Goal: Task Accomplishment & Management: Manage account settings

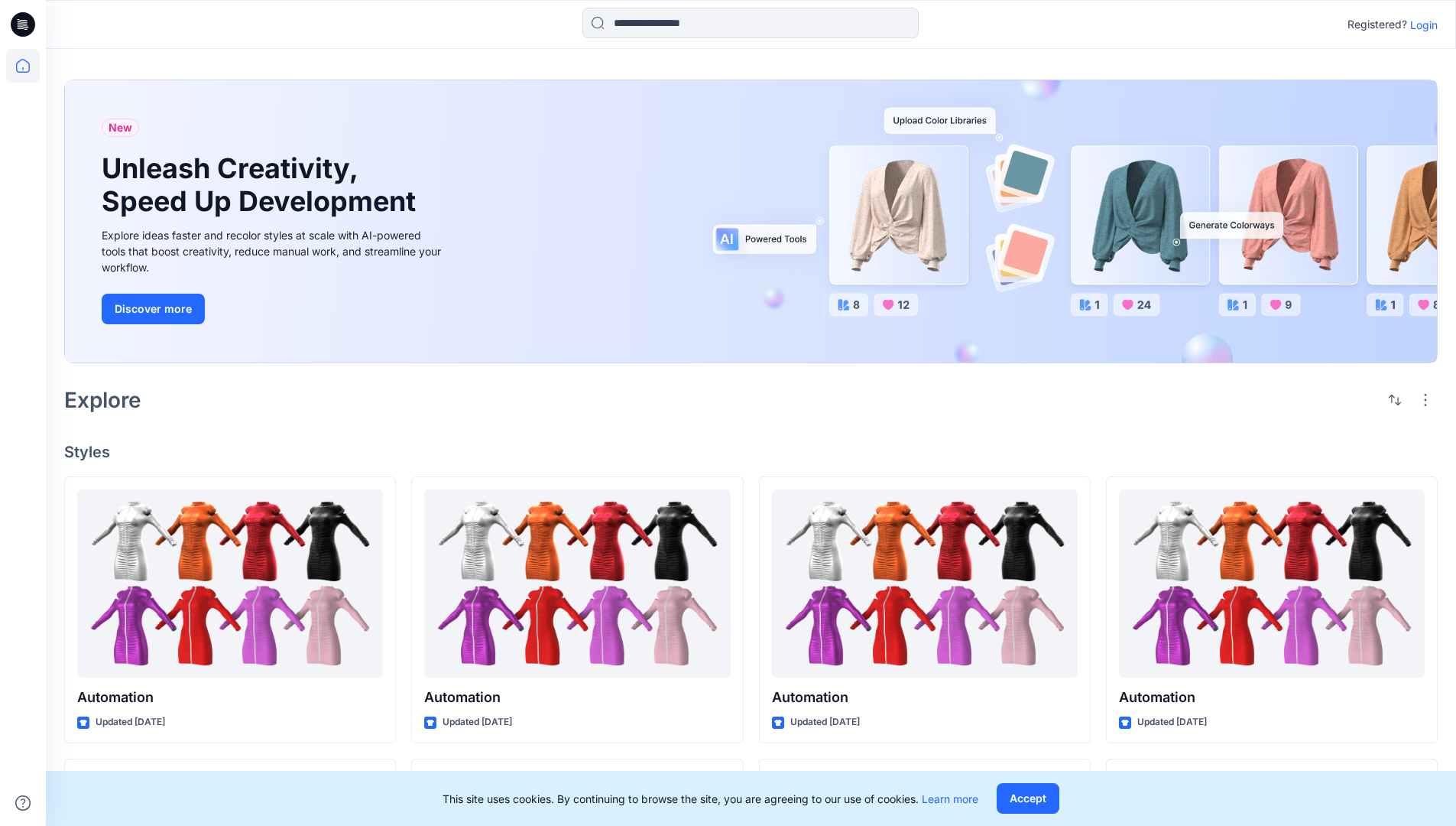
click at [1420, 25] on p "Login" at bounding box center [1423, 25] width 27 height 16
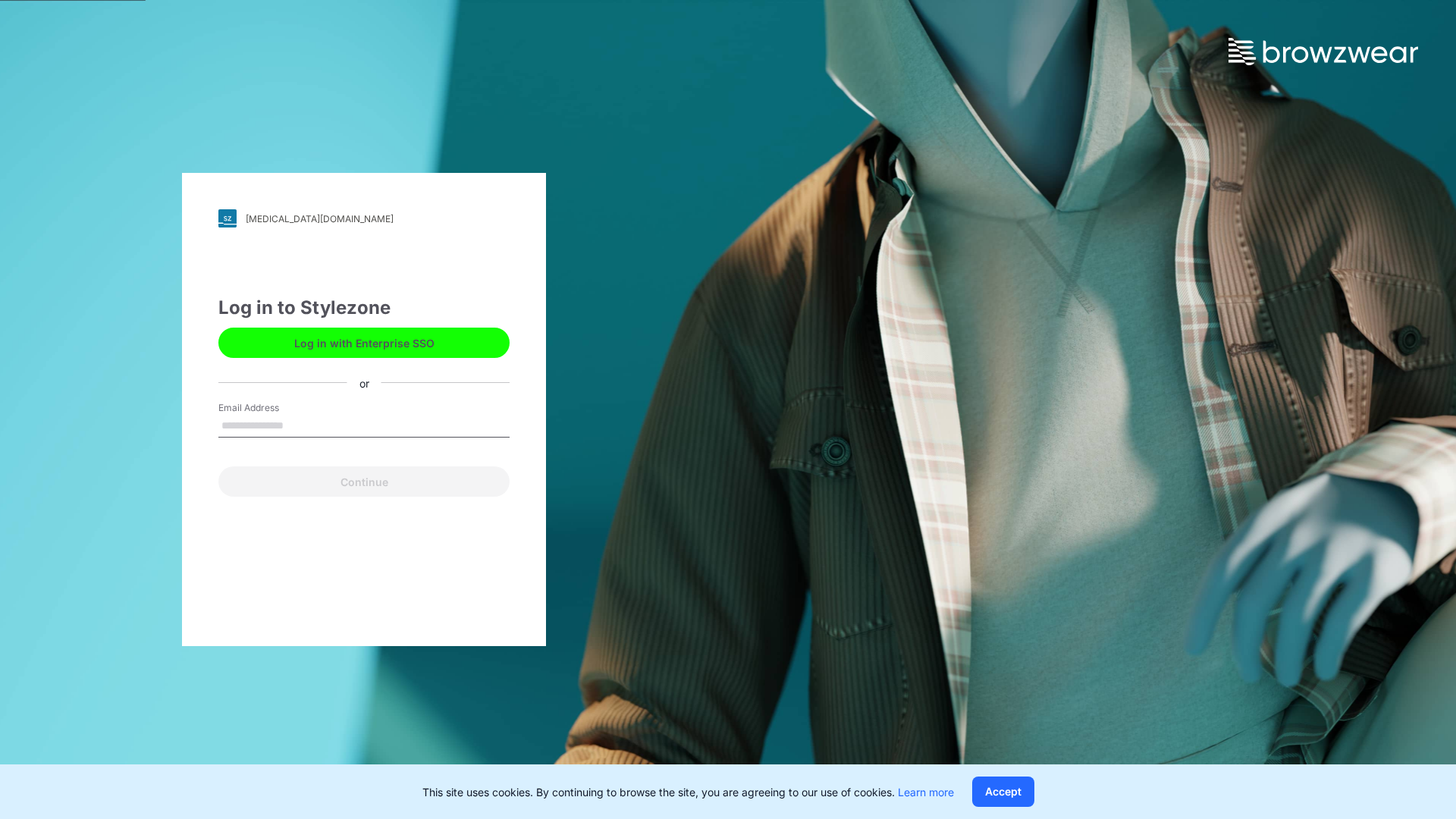
click at [299, 424] on input "Email Address" at bounding box center [364, 426] width 292 height 23
type input "**********"
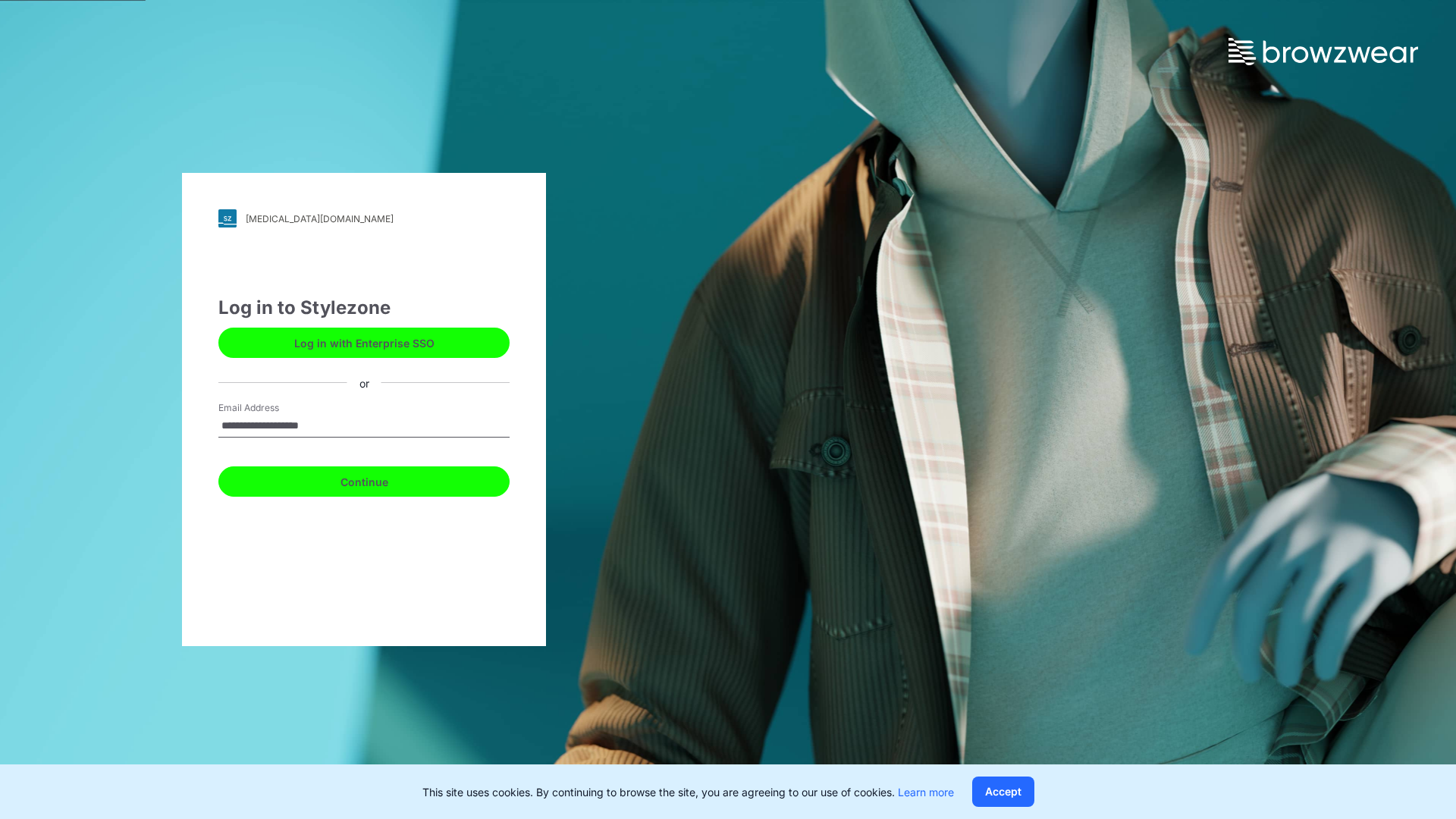
click at [381, 479] on button "Continue" at bounding box center [364, 481] width 292 height 30
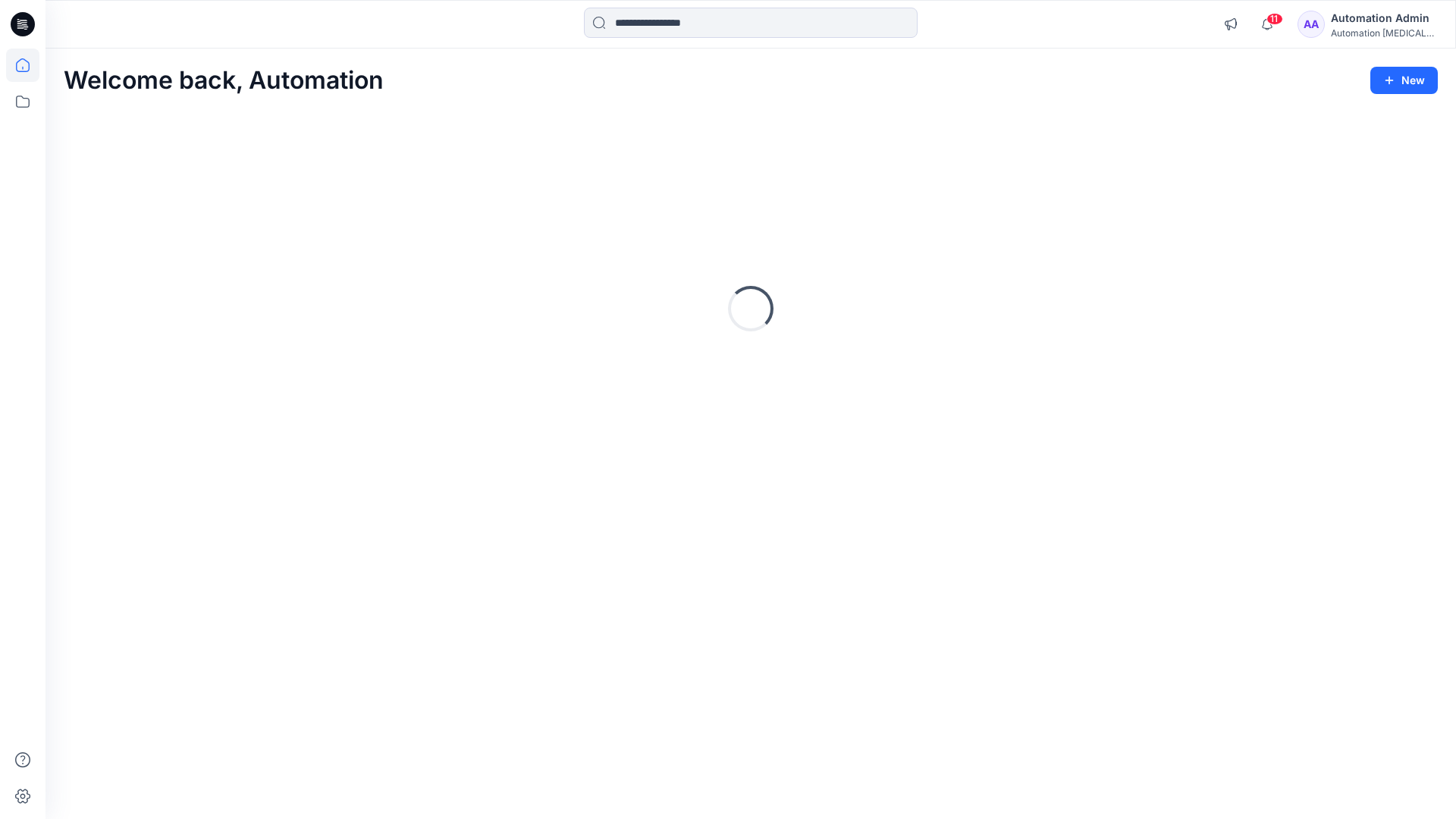
click at [28, 65] on icon at bounding box center [23, 65] width 14 height 14
click at [25, 102] on icon at bounding box center [22, 101] width 33 height 33
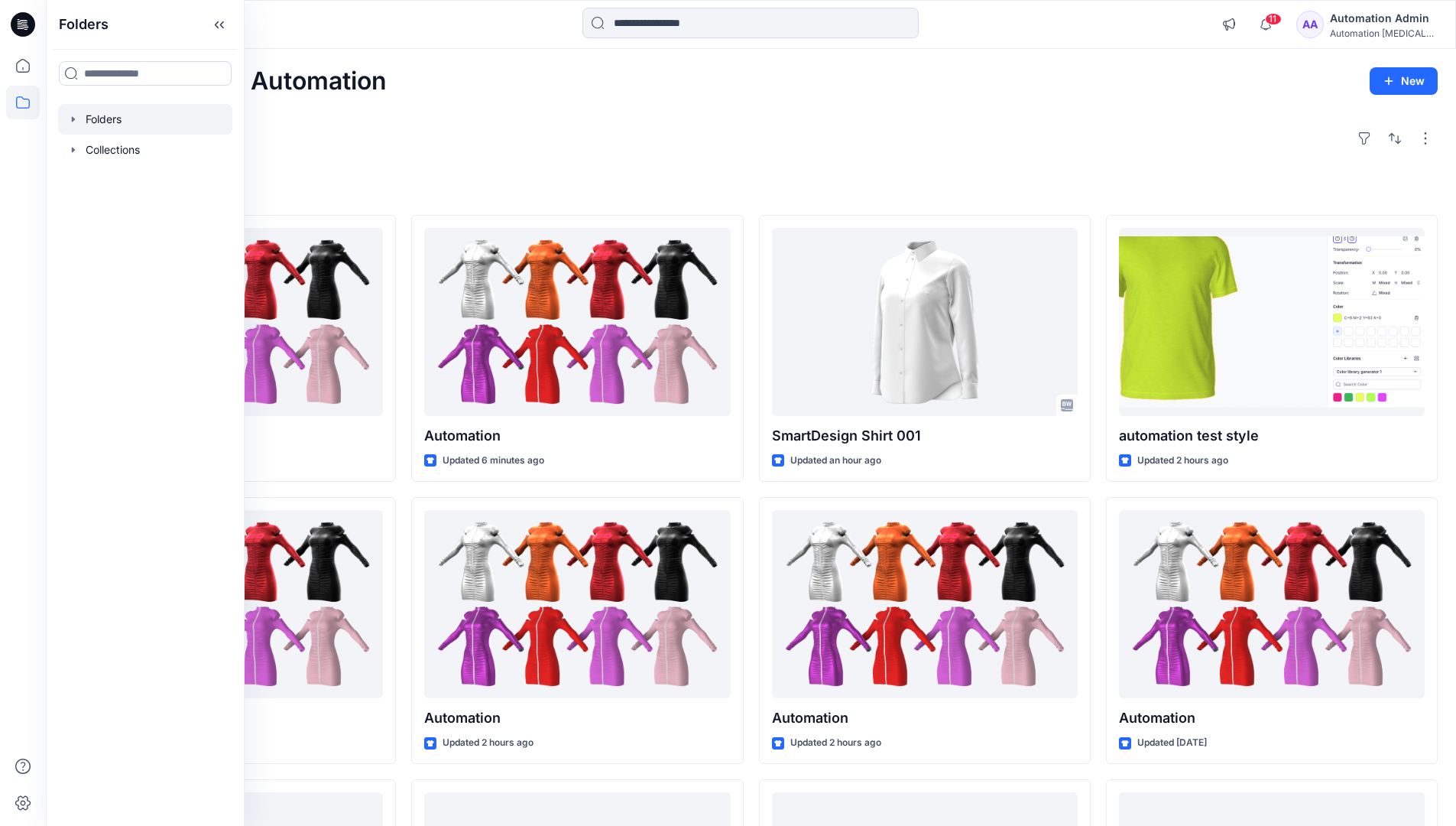
click at [112, 112] on div at bounding box center [145, 119] width 174 height 30
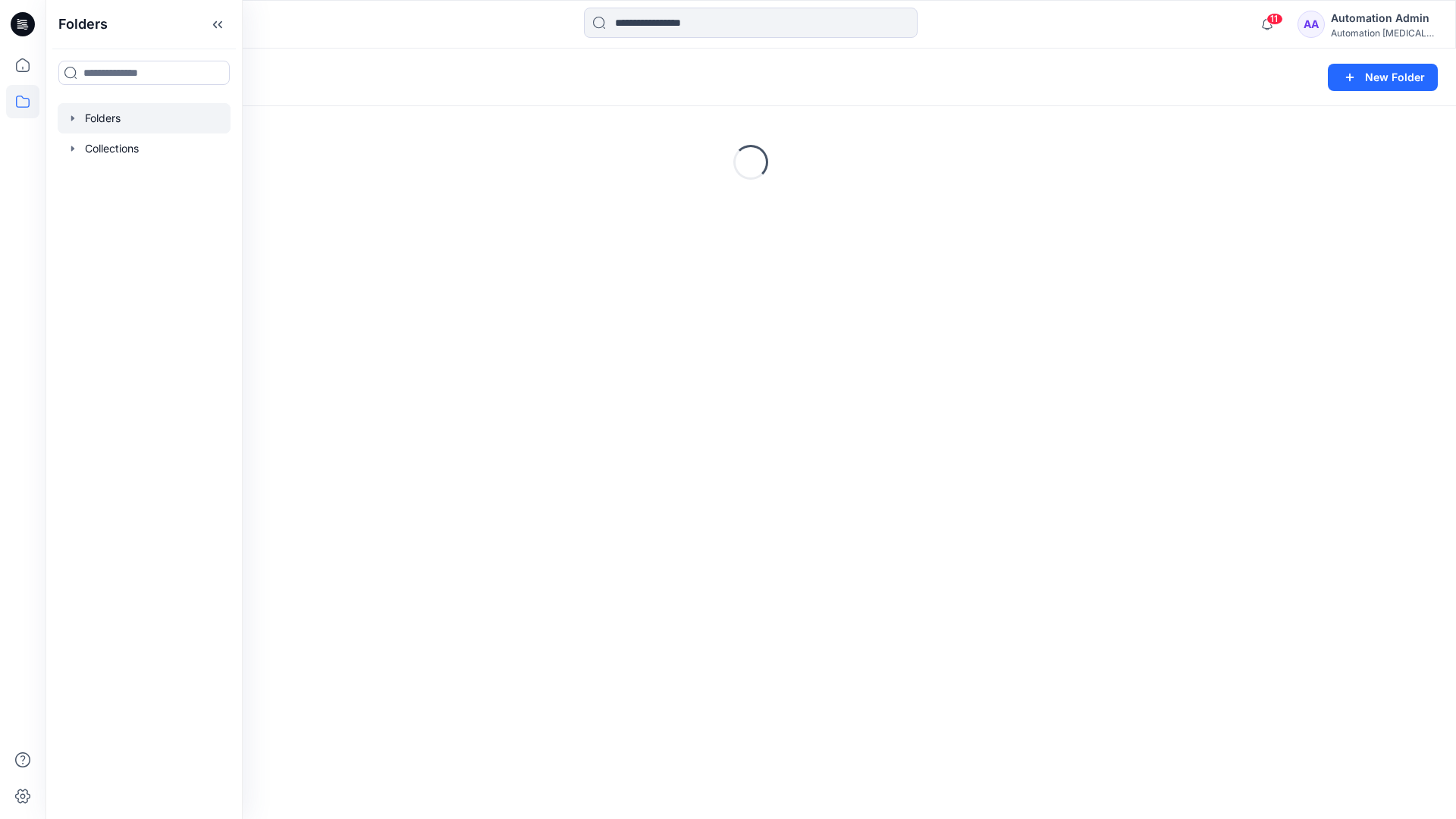
click at [667, 511] on div "Folders New Folder Loading..." at bounding box center [751, 434] width 1411 height 771
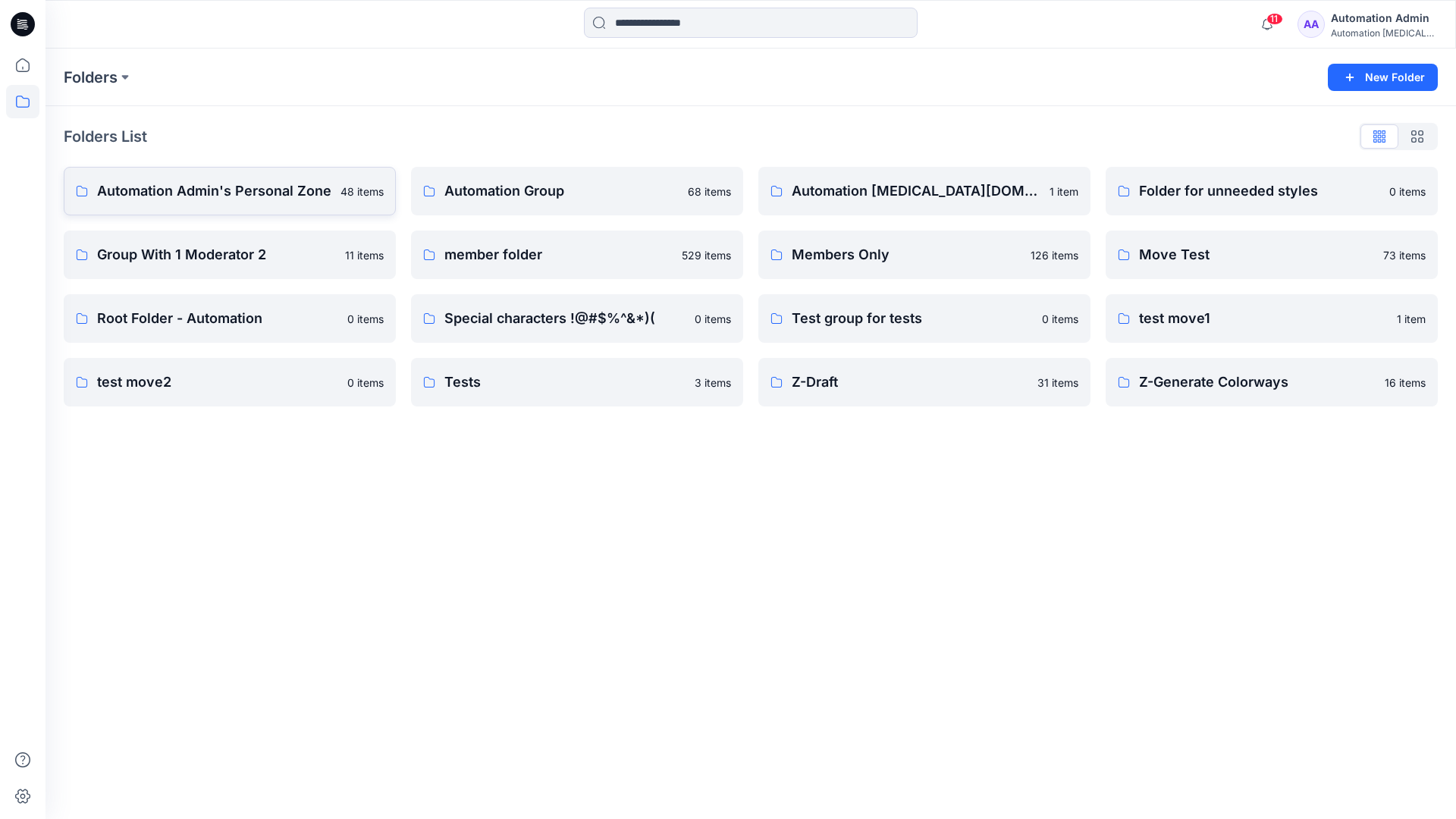
click at [255, 200] on p "Automation Admin's Personal Zone" at bounding box center [214, 191] width 235 height 22
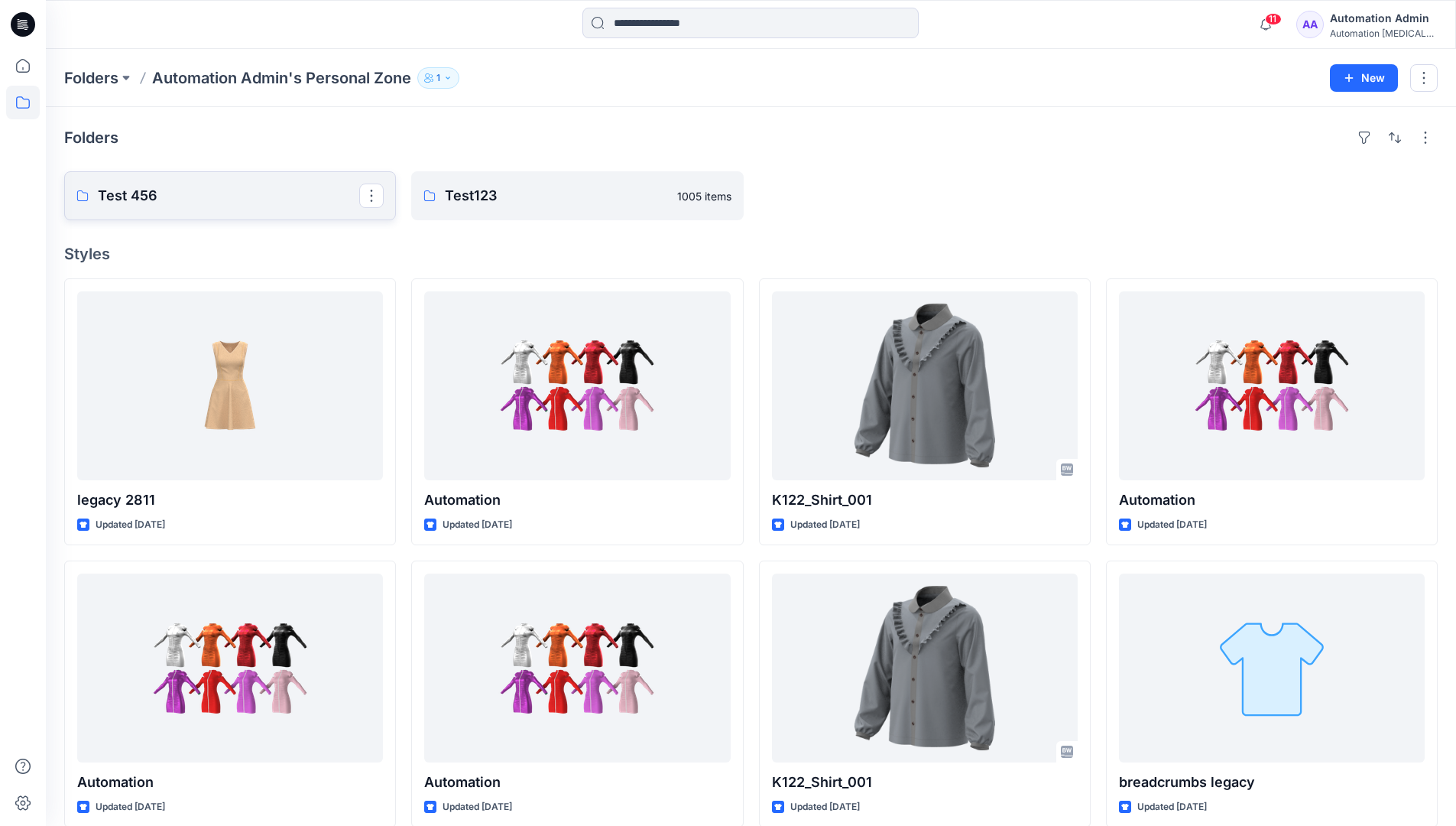
click at [257, 202] on p "Test 456" at bounding box center [228, 196] width 261 height 22
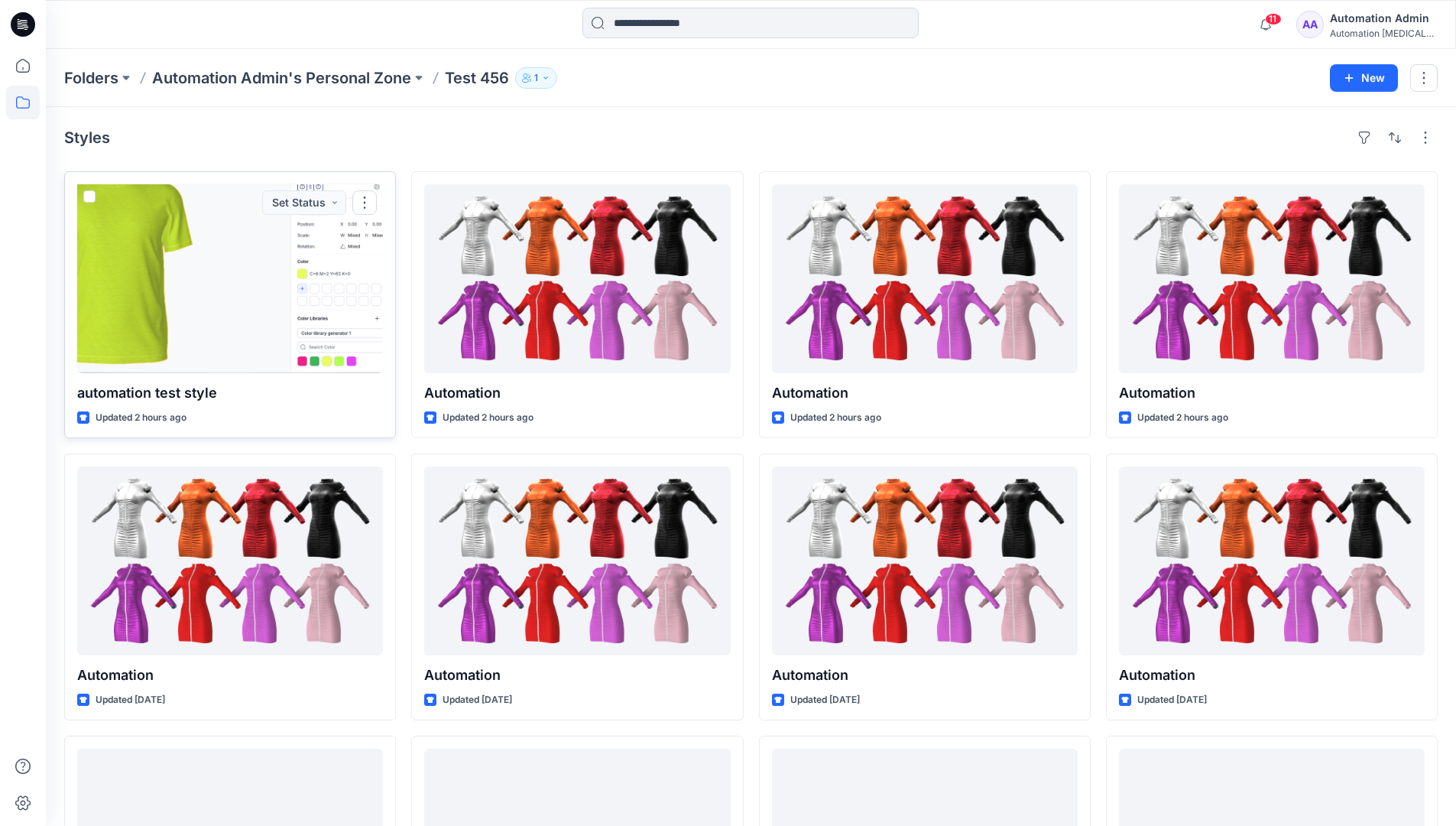
click at [241, 232] on div at bounding box center [230, 279] width 305 height 189
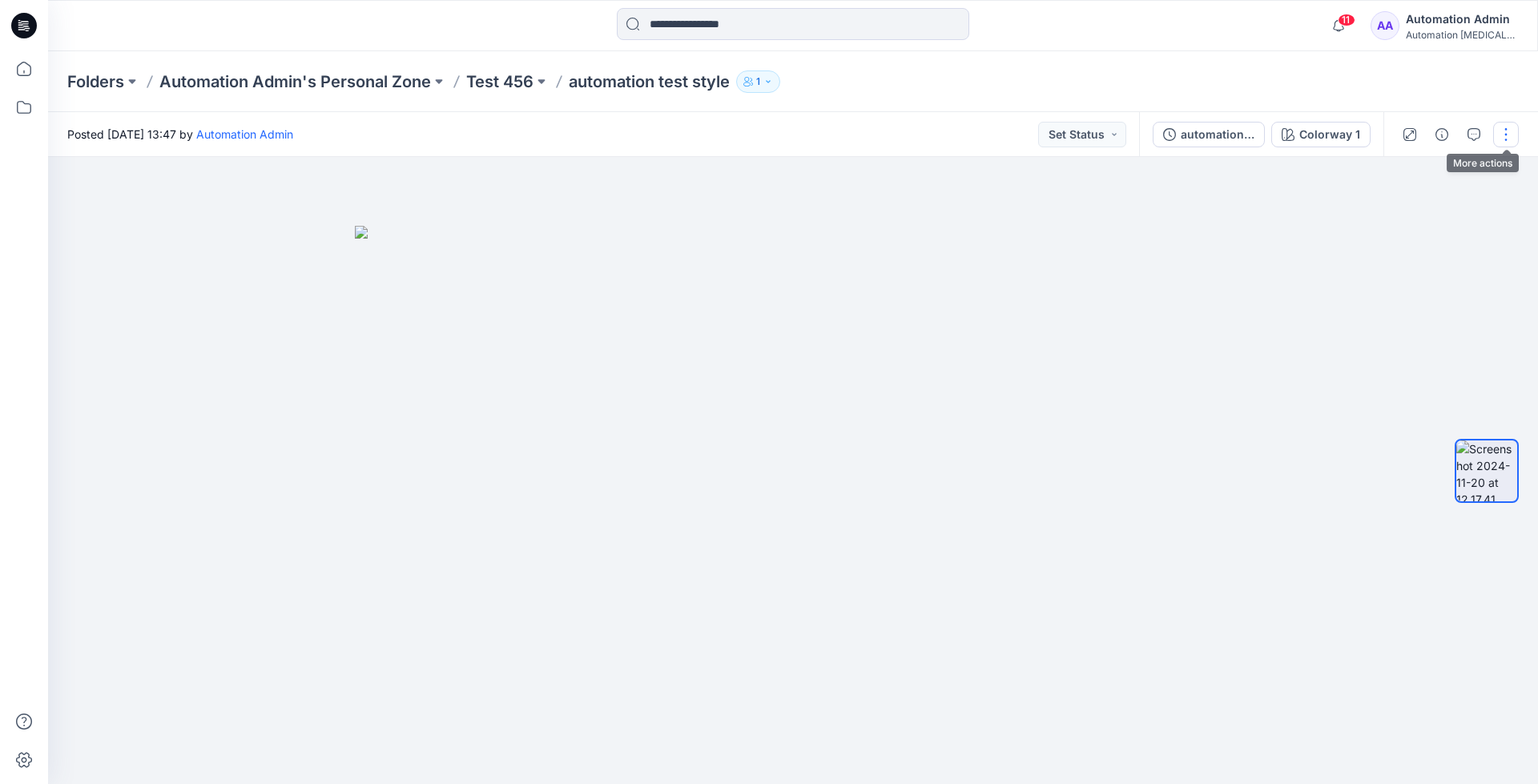
click at [1507, 136] on button "button" at bounding box center [1506, 135] width 26 height 26
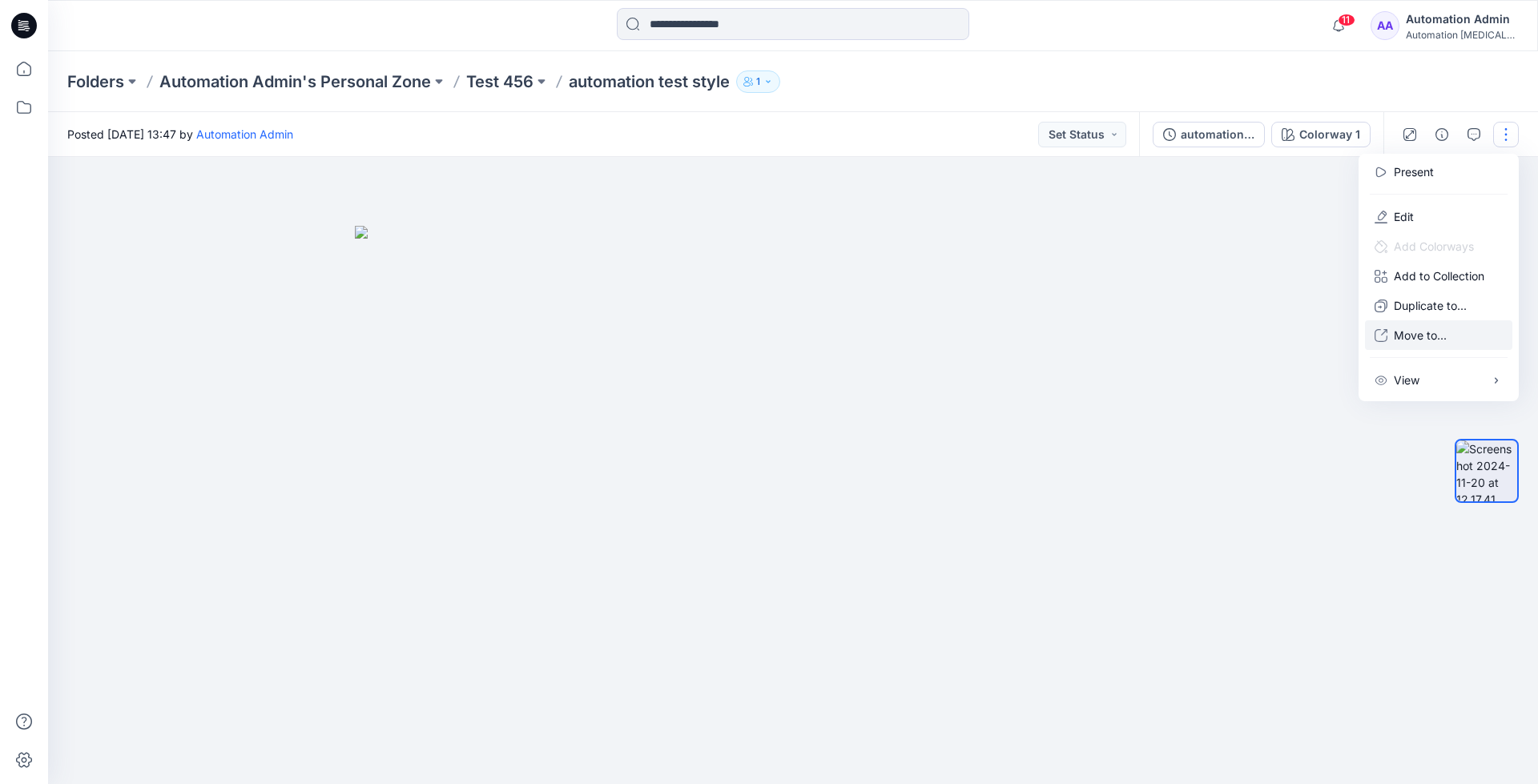
click at [1446, 327] on p "Move to..." at bounding box center [1420, 335] width 53 height 17
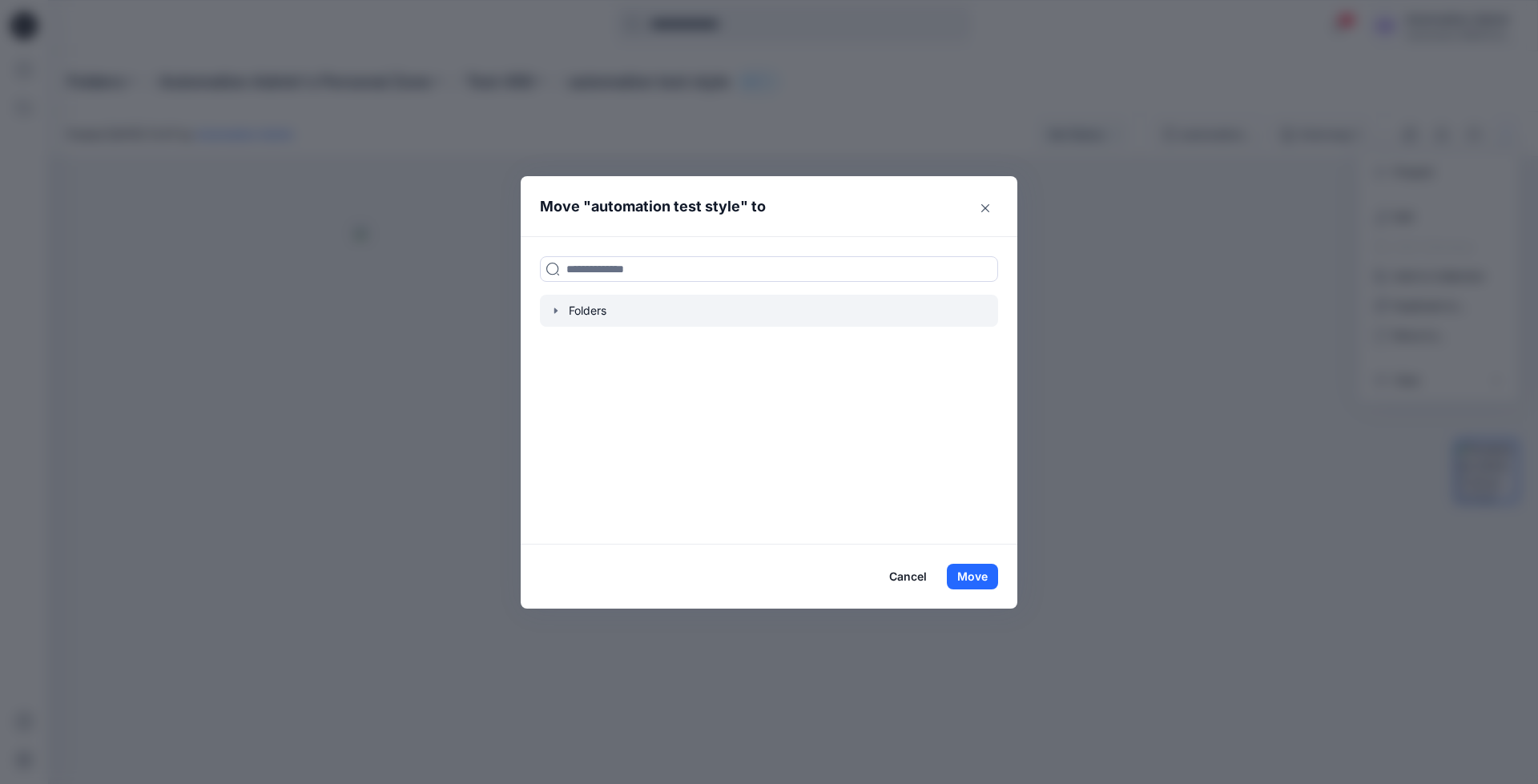
click at [586, 309] on div at bounding box center [769, 310] width 458 height 32
click at [553, 309] on icon "button" at bounding box center [556, 311] width 13 height 13
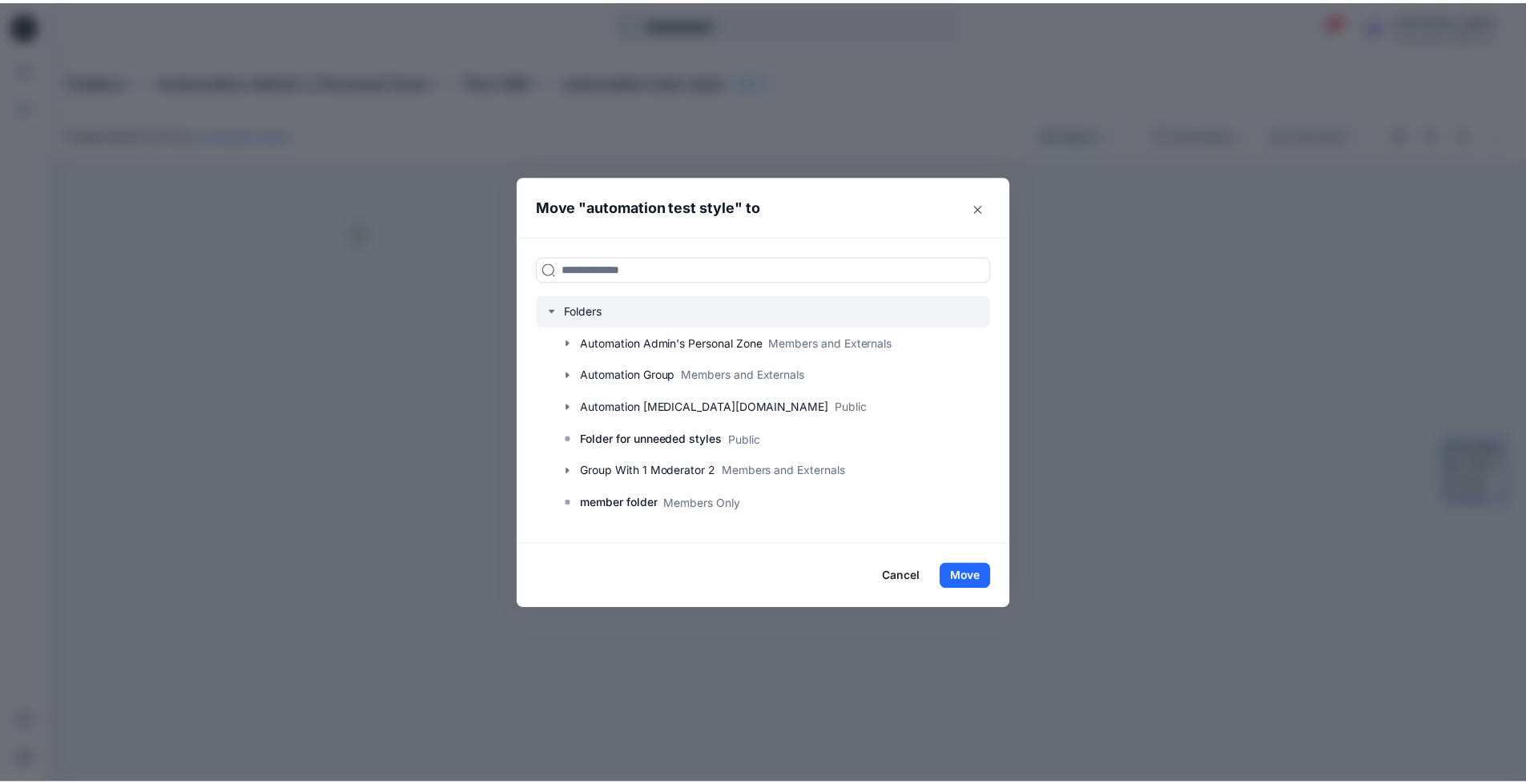
scroll to position [158, 0]
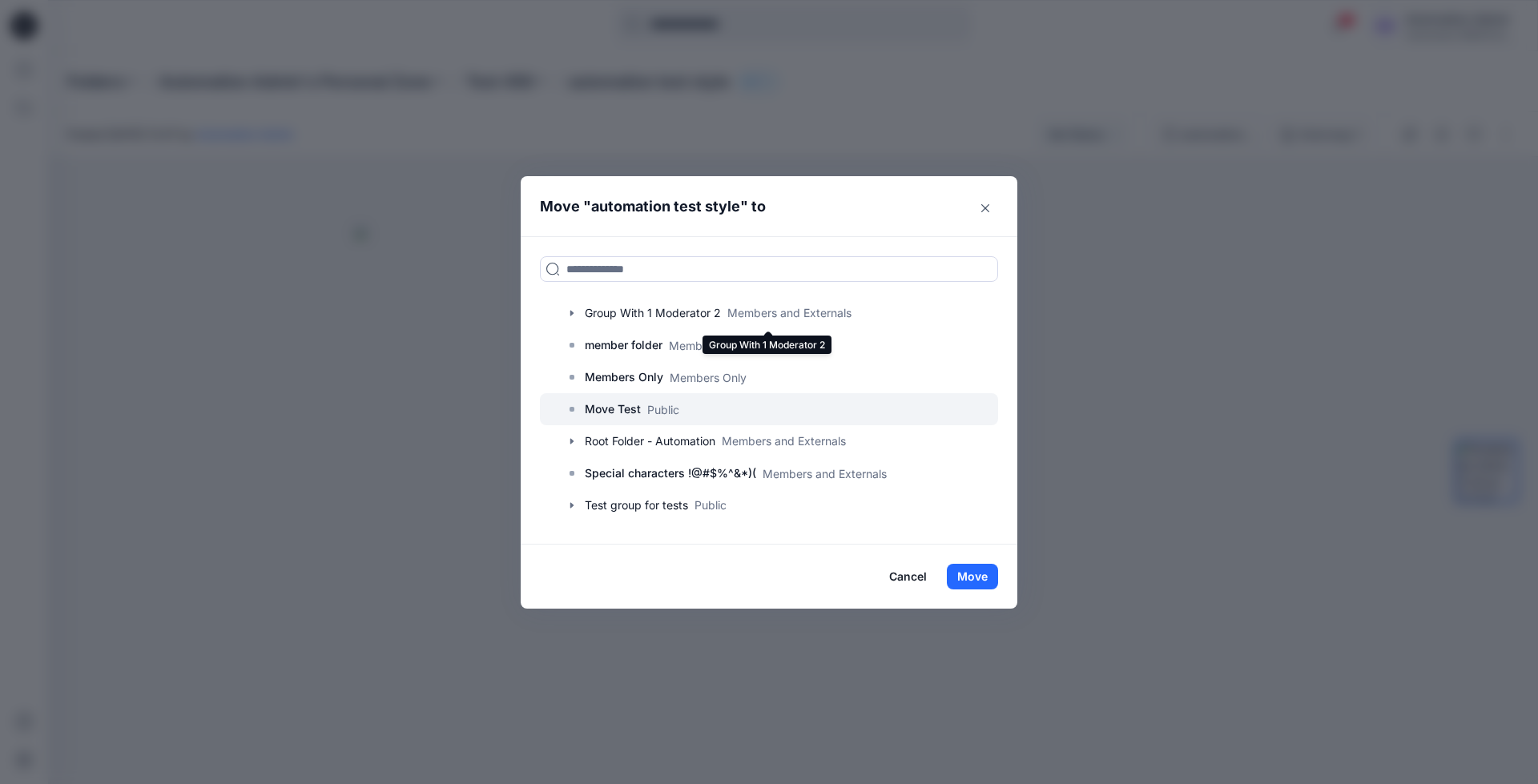
click at [593, 411] on p "Move Test" at bounding box center [613, 409] width 56 height 19
click at [969, 570] on button "Move" at bounding box center [972, 577] width 51 height 26
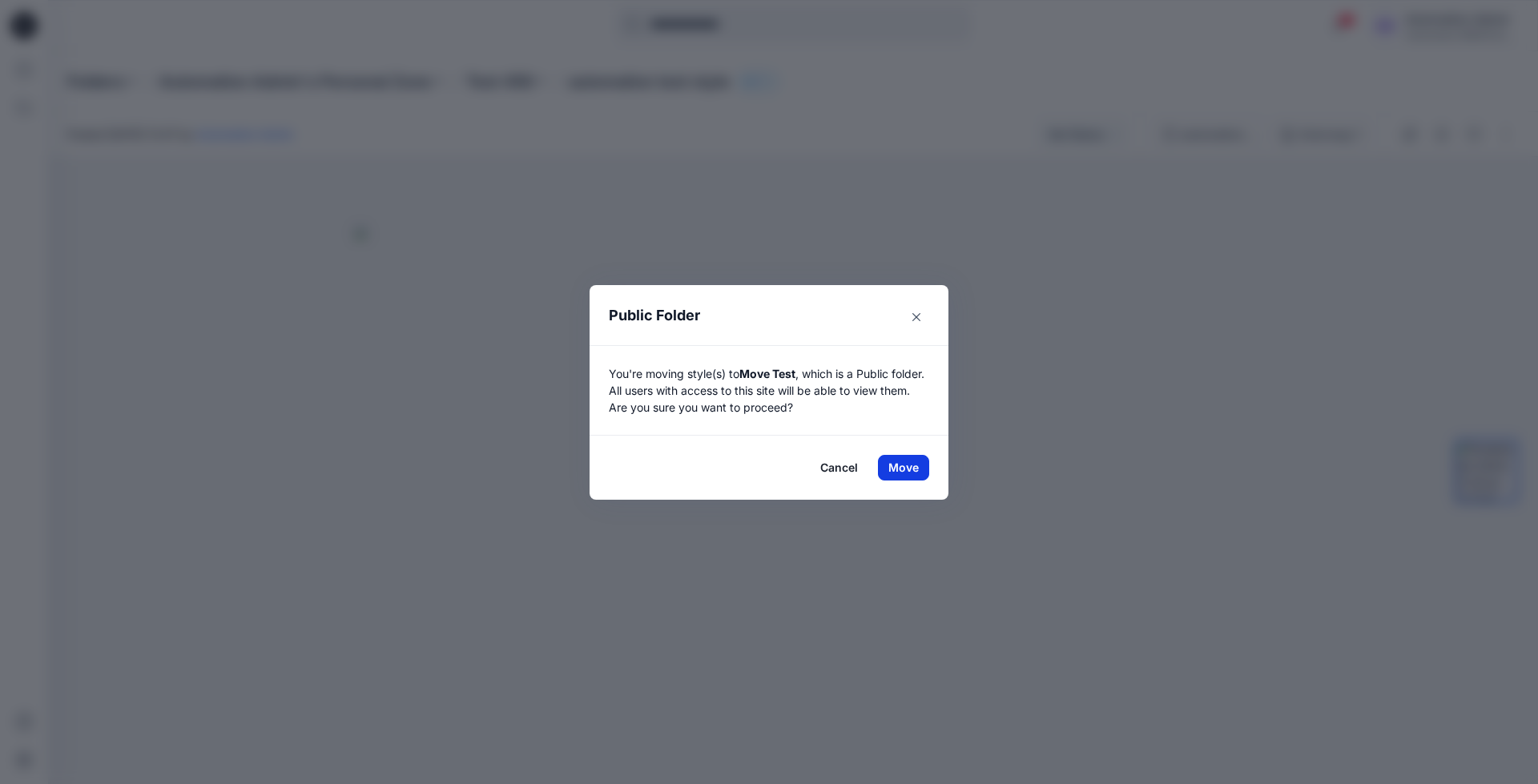
click at [903, 467] on button "Move" at bounding box center [903, 468] width 51 height 26
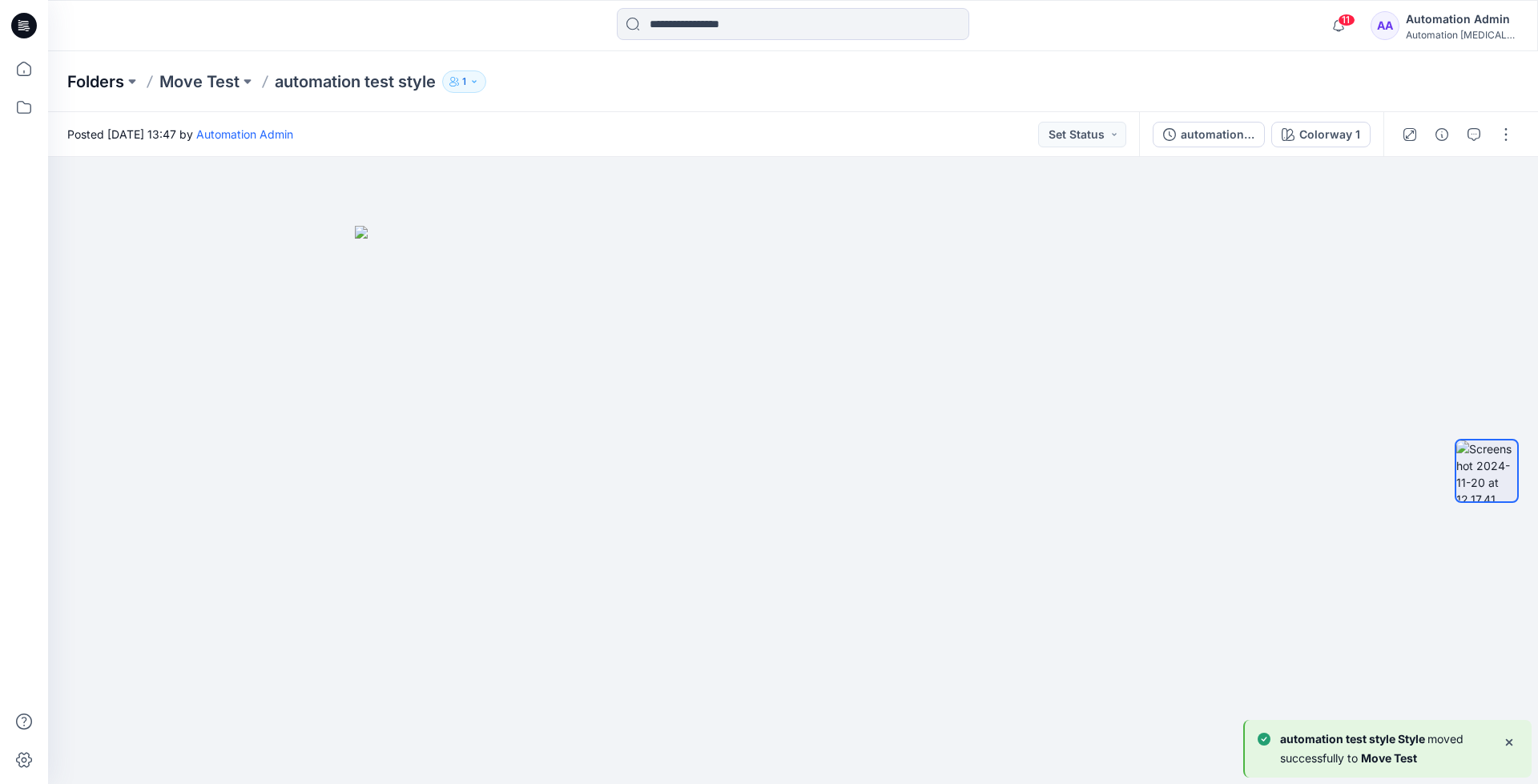
click at [89, 80] on p "Folders" at bounding box center [96, 82] width 57 height 23
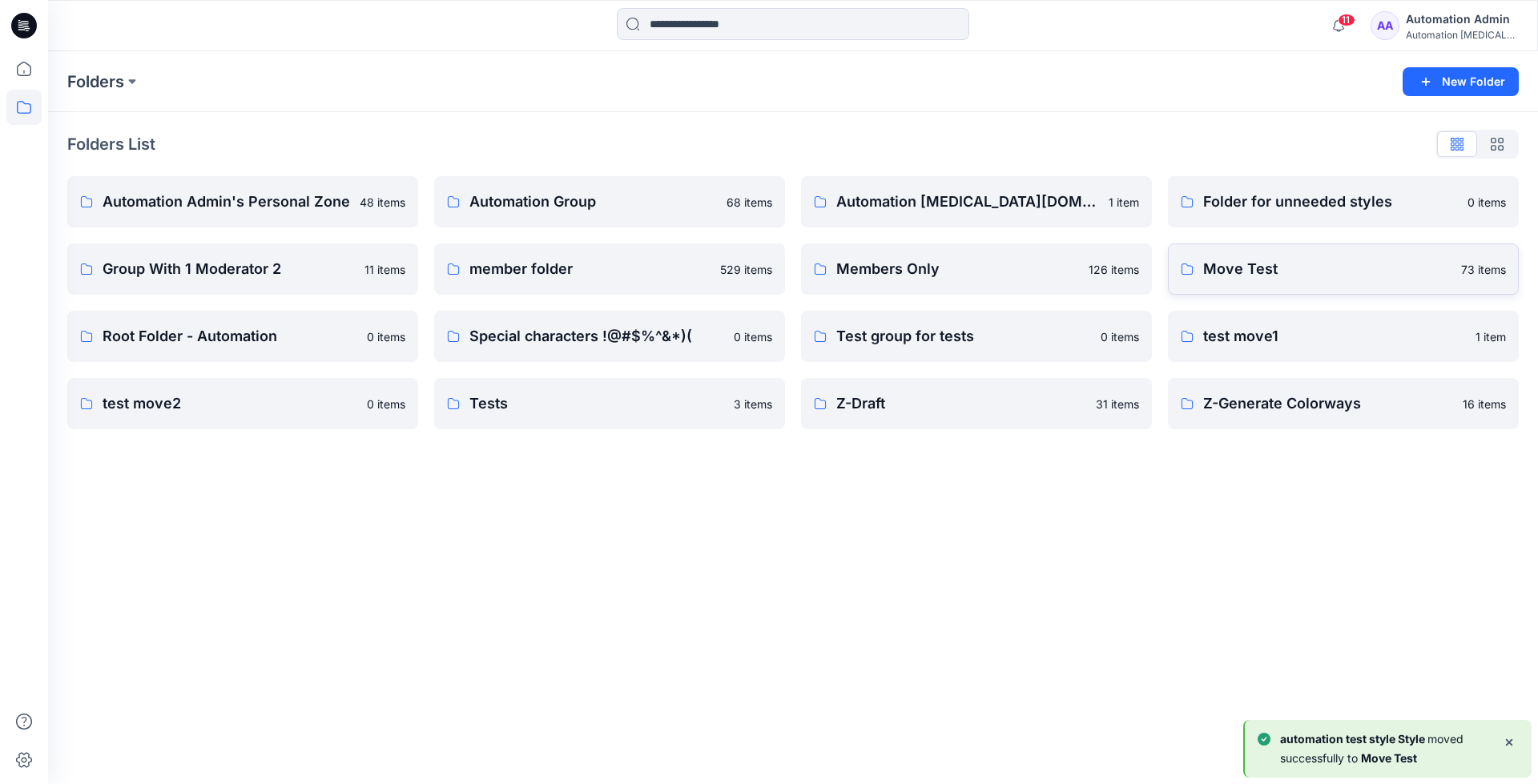
click at [1329, 287] on link "Move Test 73 items" at bounding box center [1343, 269] width 351 height 51
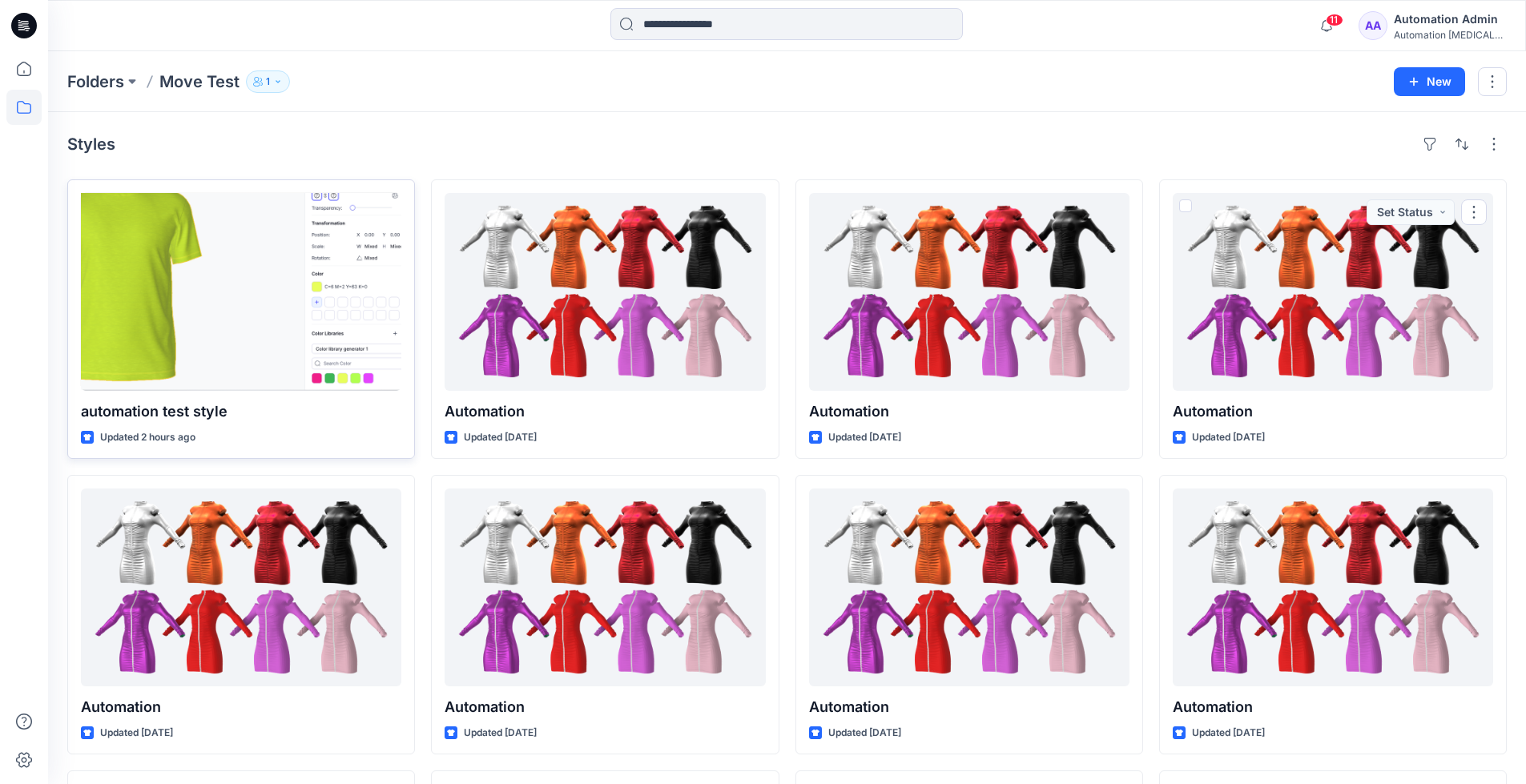
click at [286, 319] on div at bounding box center [241, 292] width 320 height 198
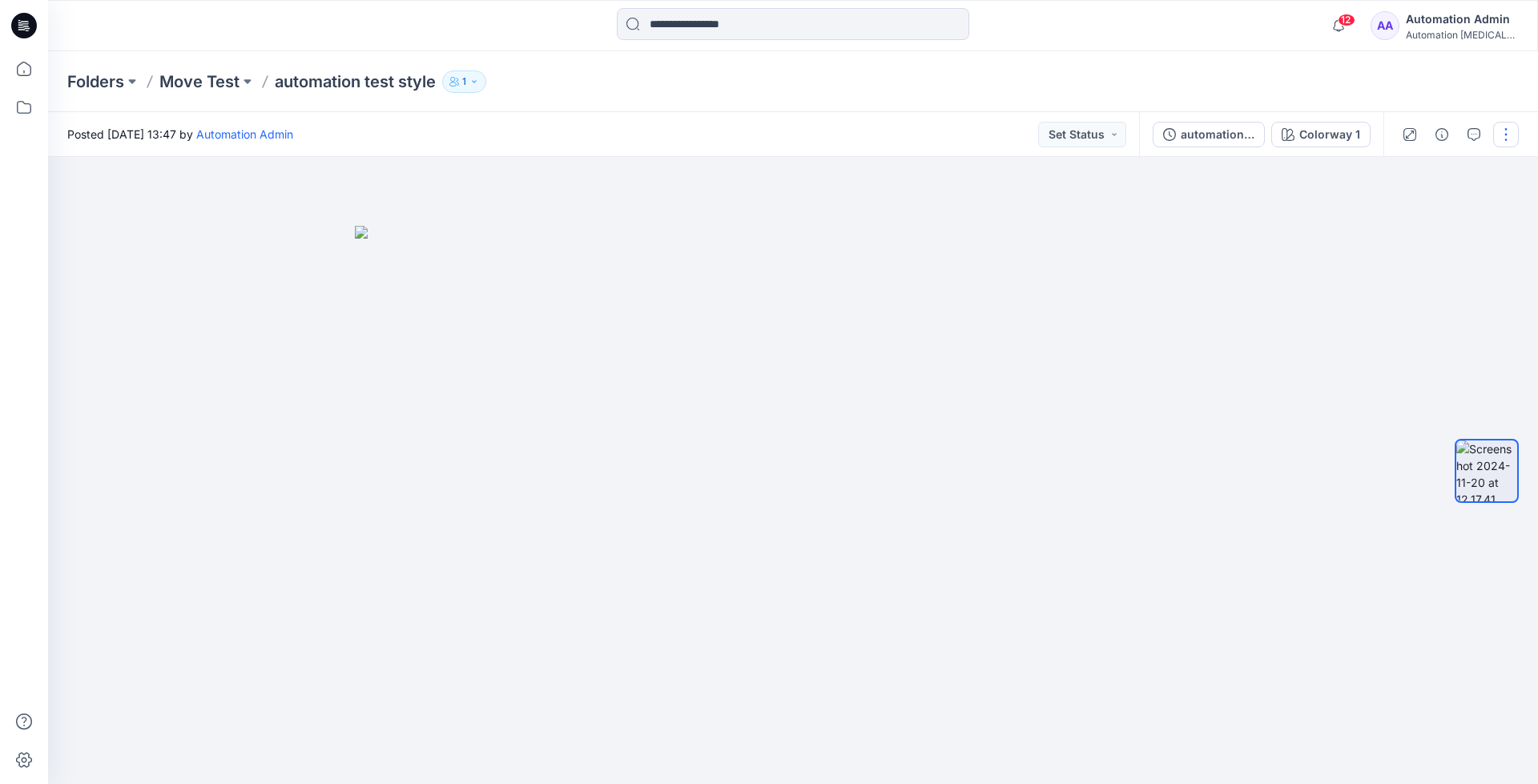
click at [1503, 137] on button "button" at bounding box center [1506, 135] width 26 height 26
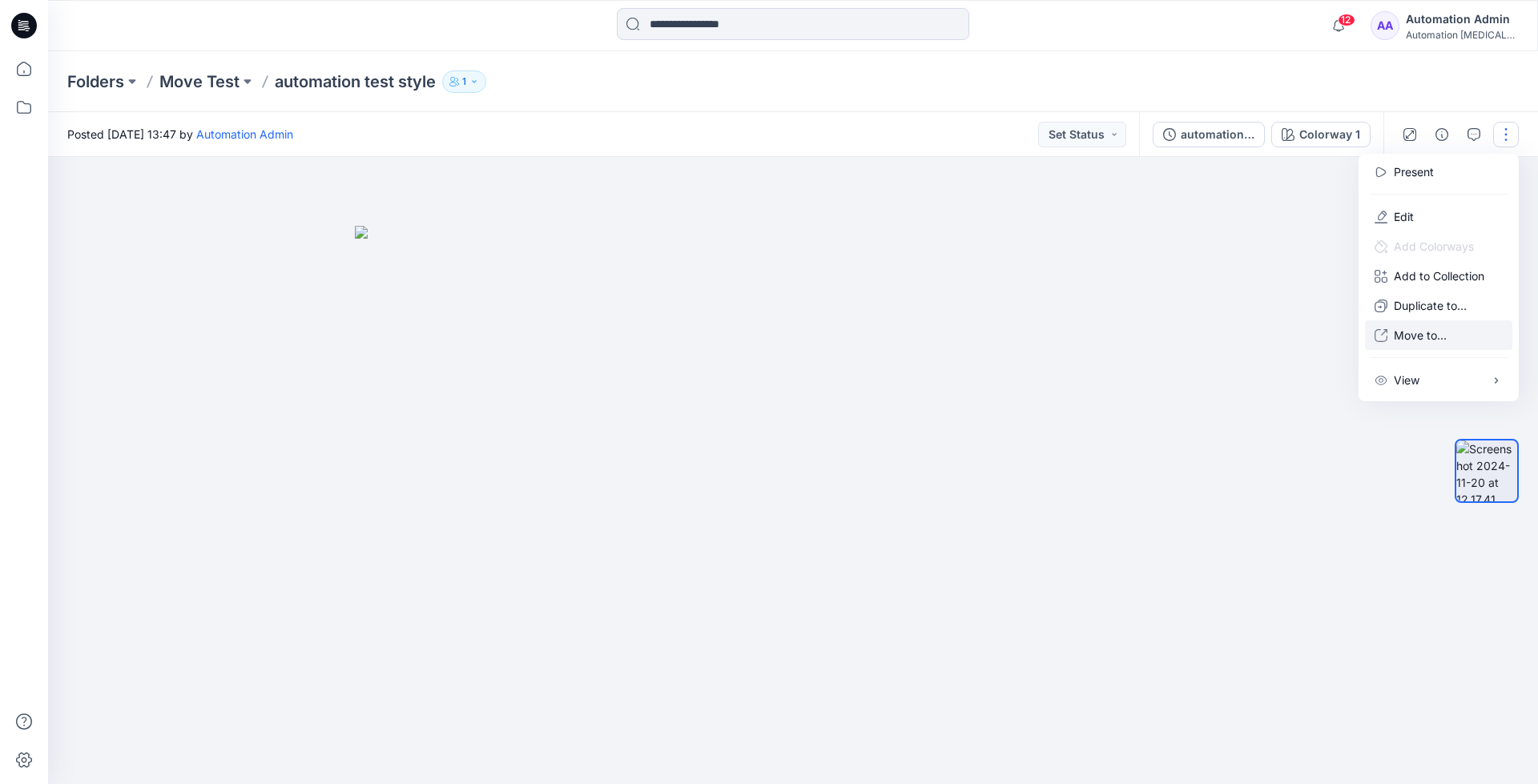
click at [1413, 330] on p "Move to..." at bounding box center [1420, 335] width 53 height 17
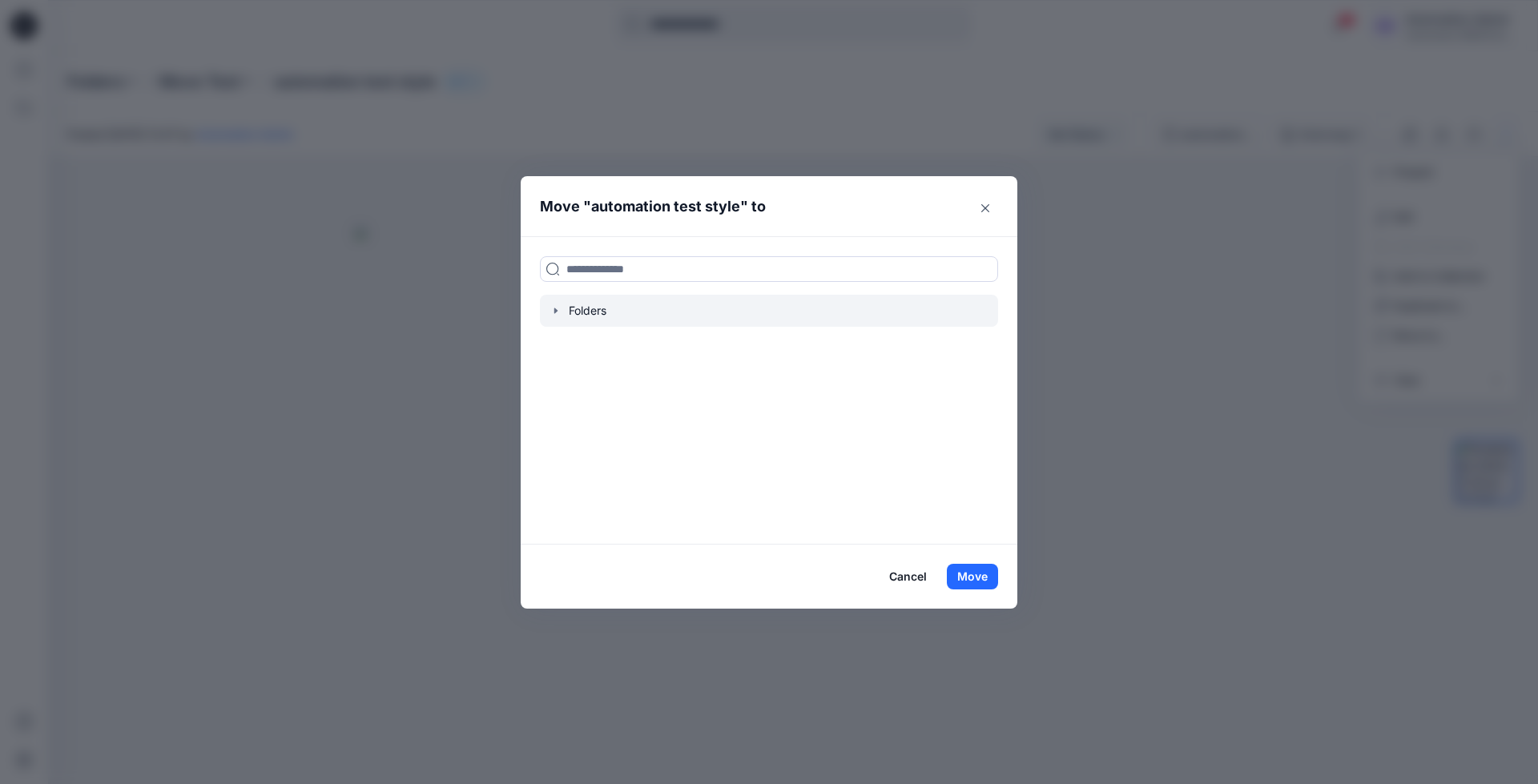
click at [554, 315] on icon "button" at bounding box center [556, 311] width 13 height 13
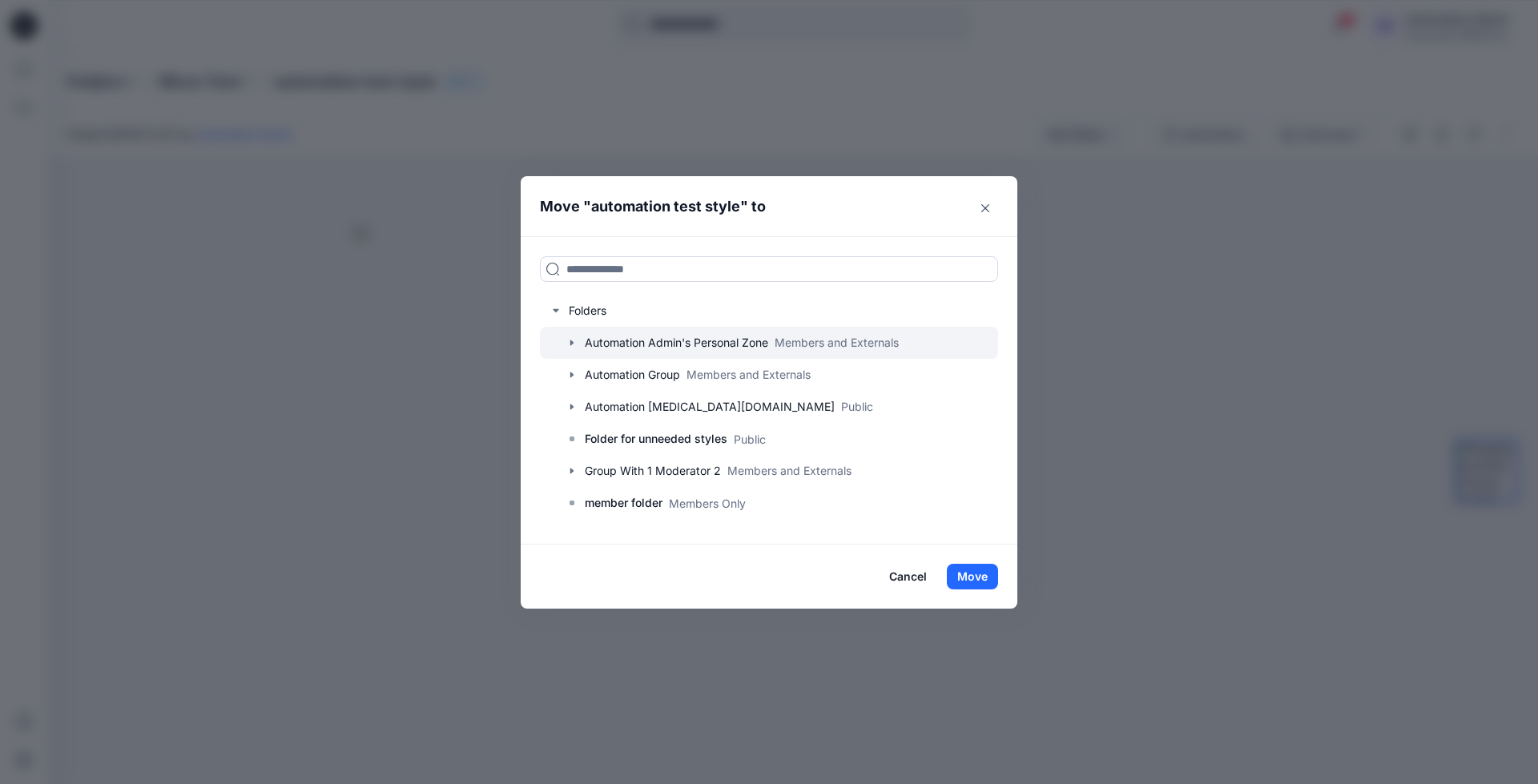
click at [570, 340] on icon "button" at bounding box center [572, 343] width 3 height 6
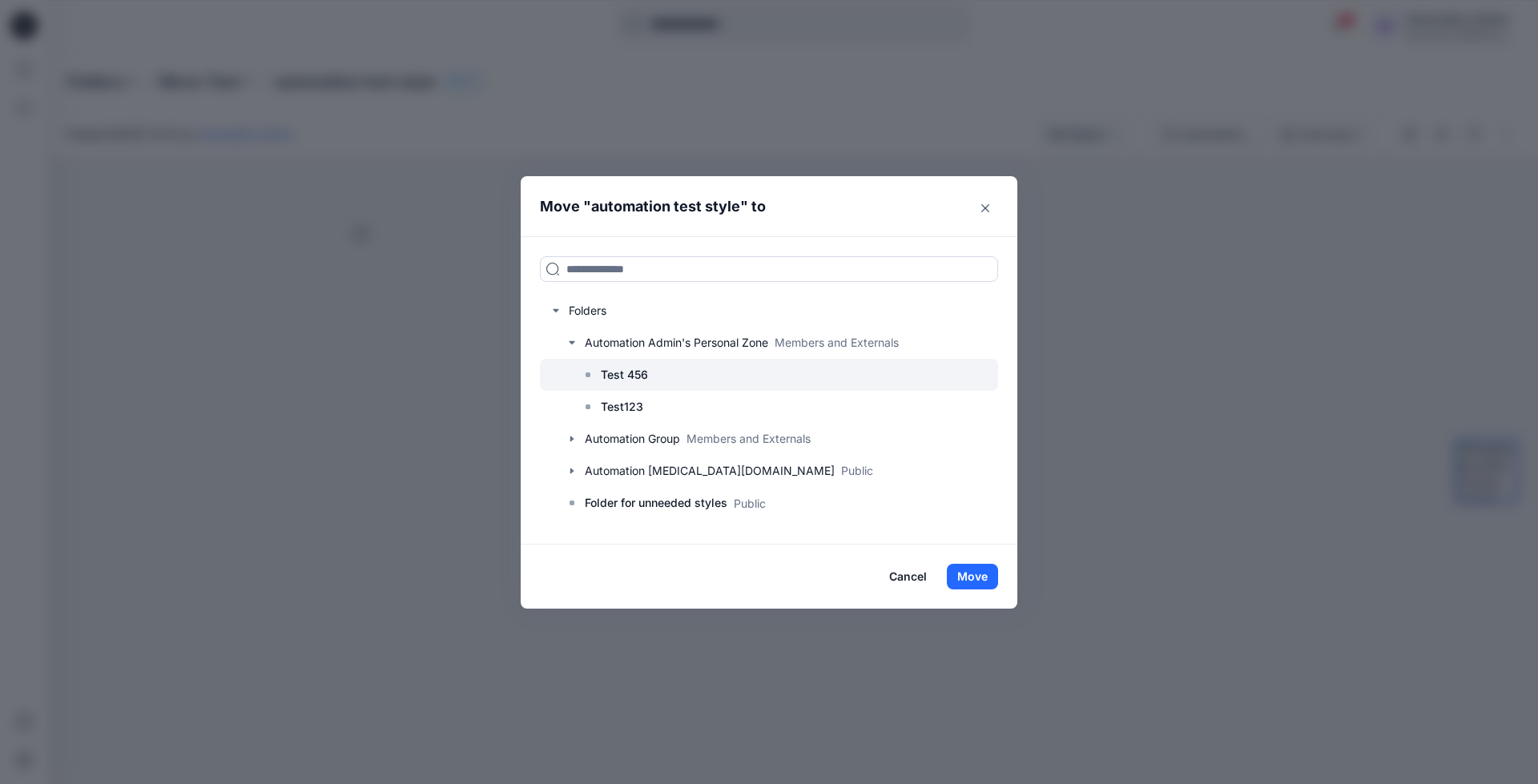
click at [627, 372] on p "Test 456" at bounding box center [624, 375] width 47 height 19
click at [982, 579] on button "Move" at bounding box center [972, 577] width 51 height 26
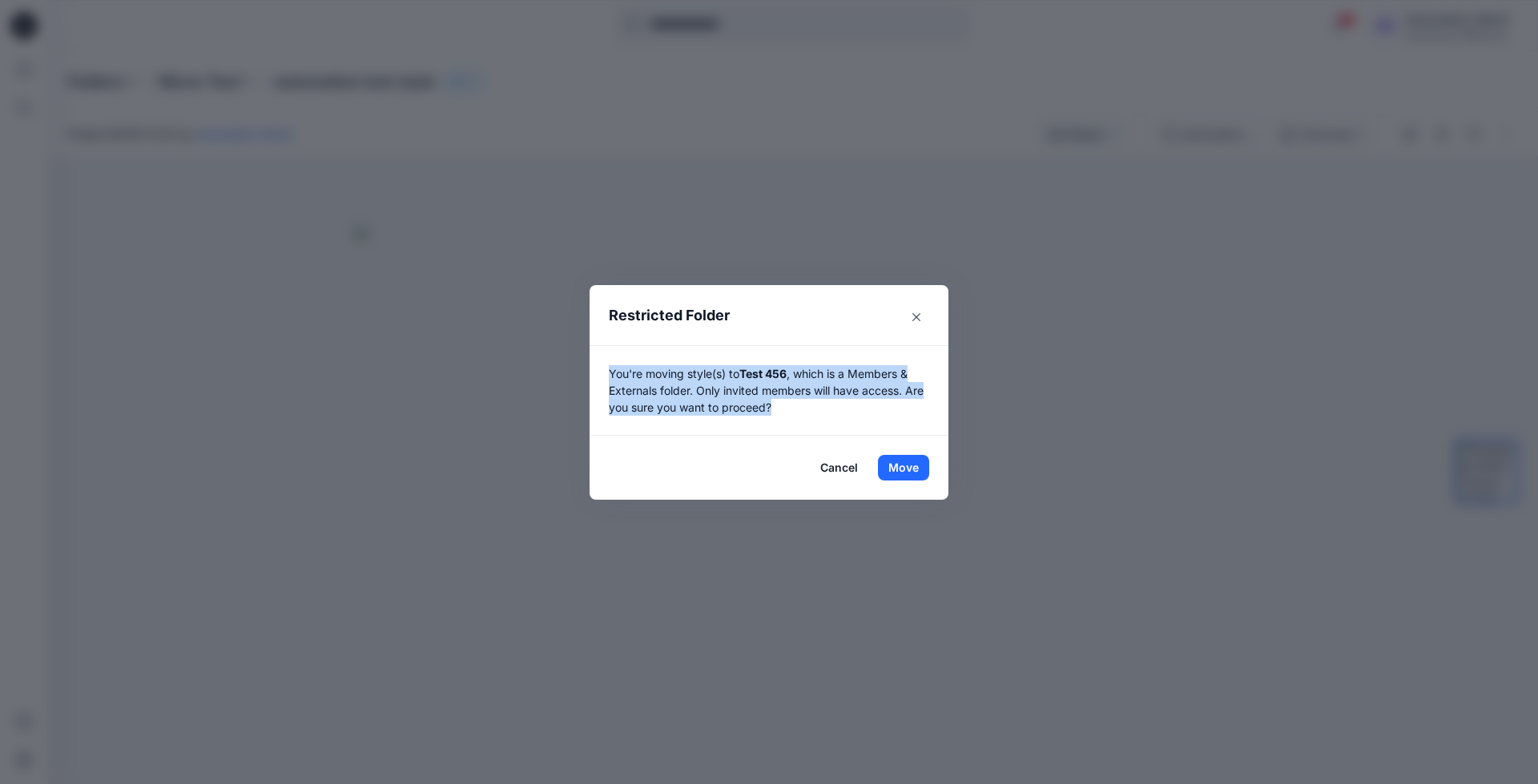
drag, startPoint x: 982, startPoint y: 579, endPoint x: 792, endPoint y: 404, distance: 258.3
click at [792, 404] on p "You're moving style(s) to Test 456 , which is a Members & Externals folder. Onl…" at bounding box center [769, 391] width 320 height 50
click at [903, 464] on button "Move" at bounding box center [903, 468] width 51 height 26
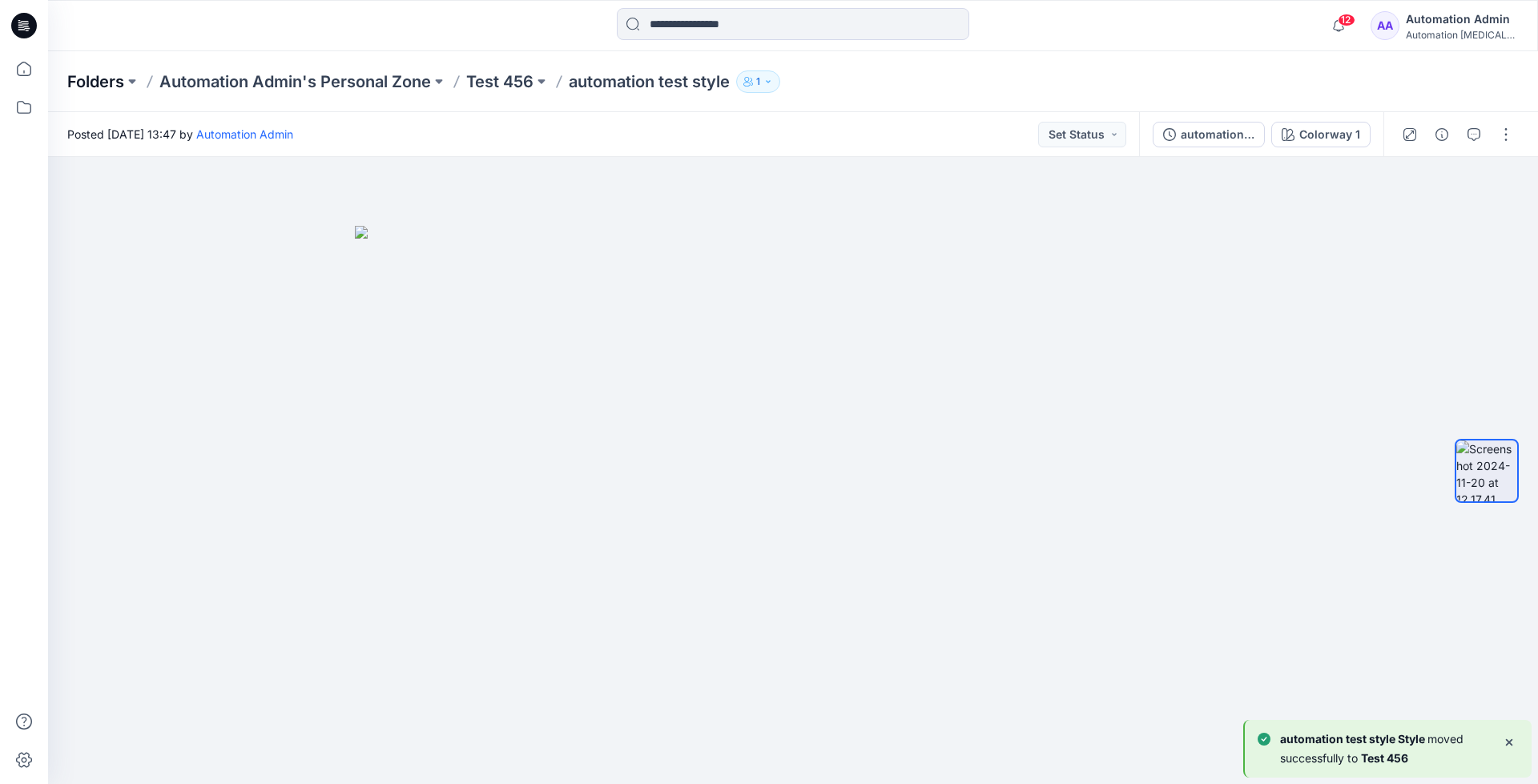
click at [93, 85] on p "Folders" at bounding box center [96, 82] width 57 height 23
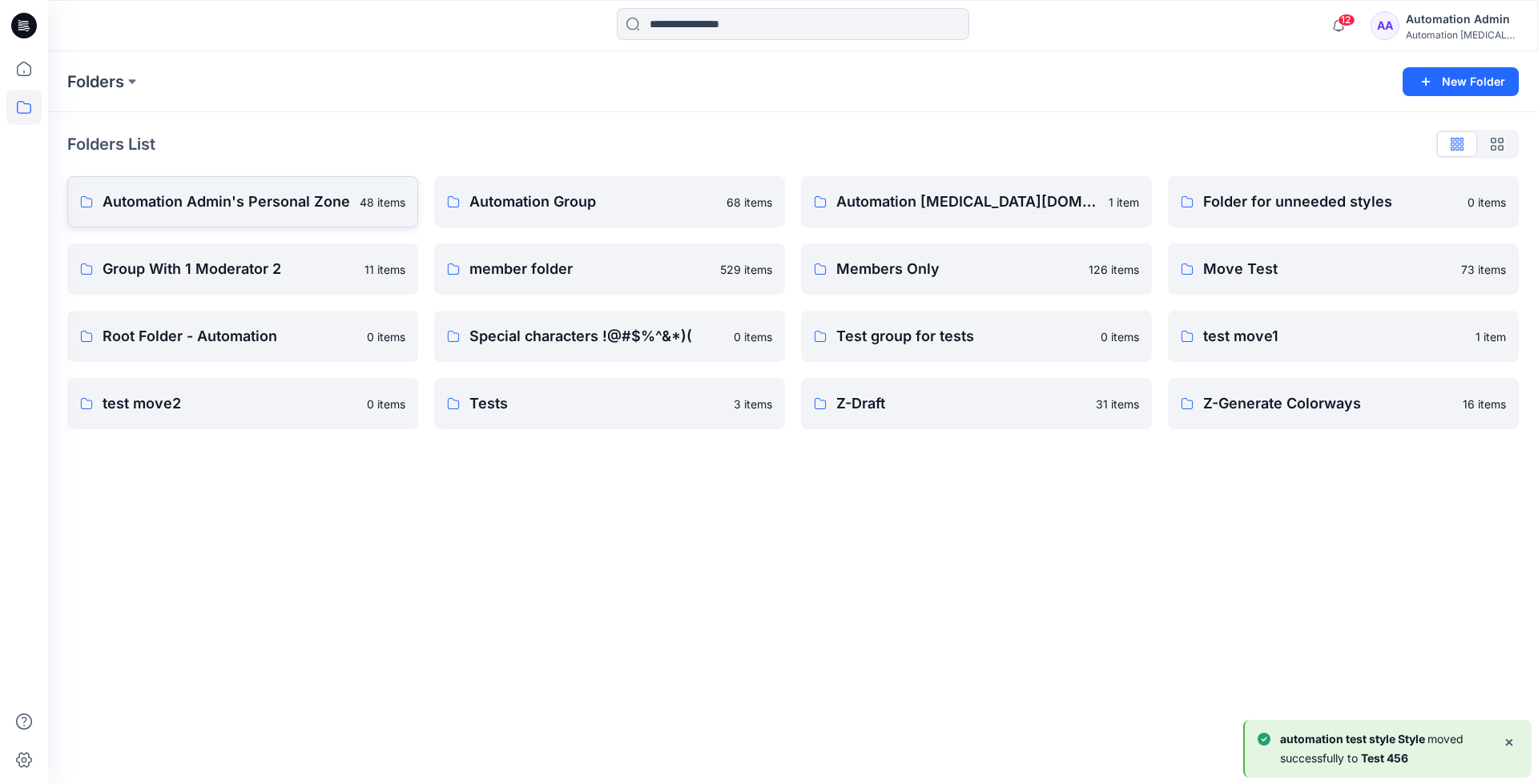
click at [196, 201] on p "Automation Admin's Personal Zone" at bounding box center [226, 202] width 248 height 23
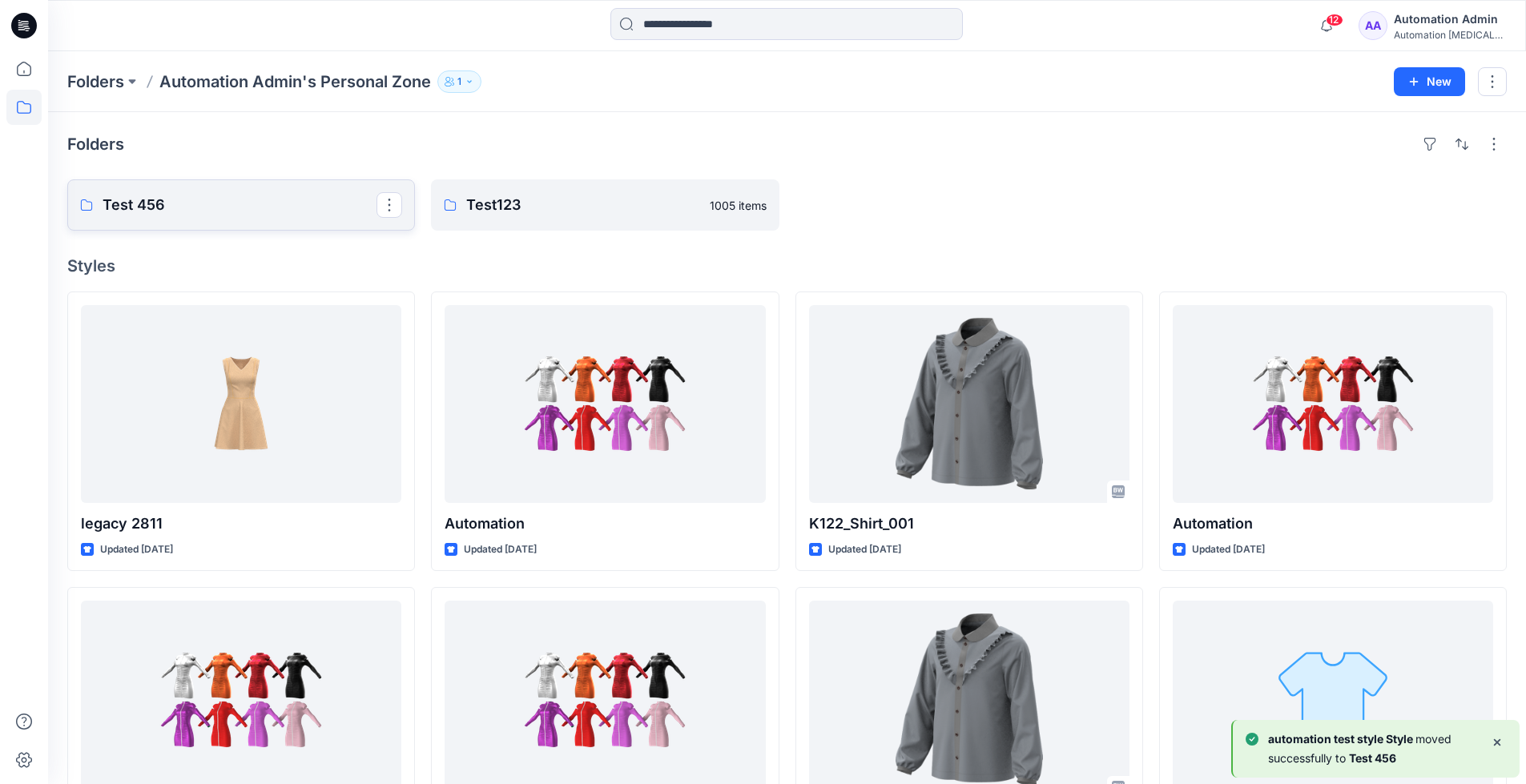
click at [196, 201] on p "Test 456" at bounding box center [239, 206] width 274 height 23
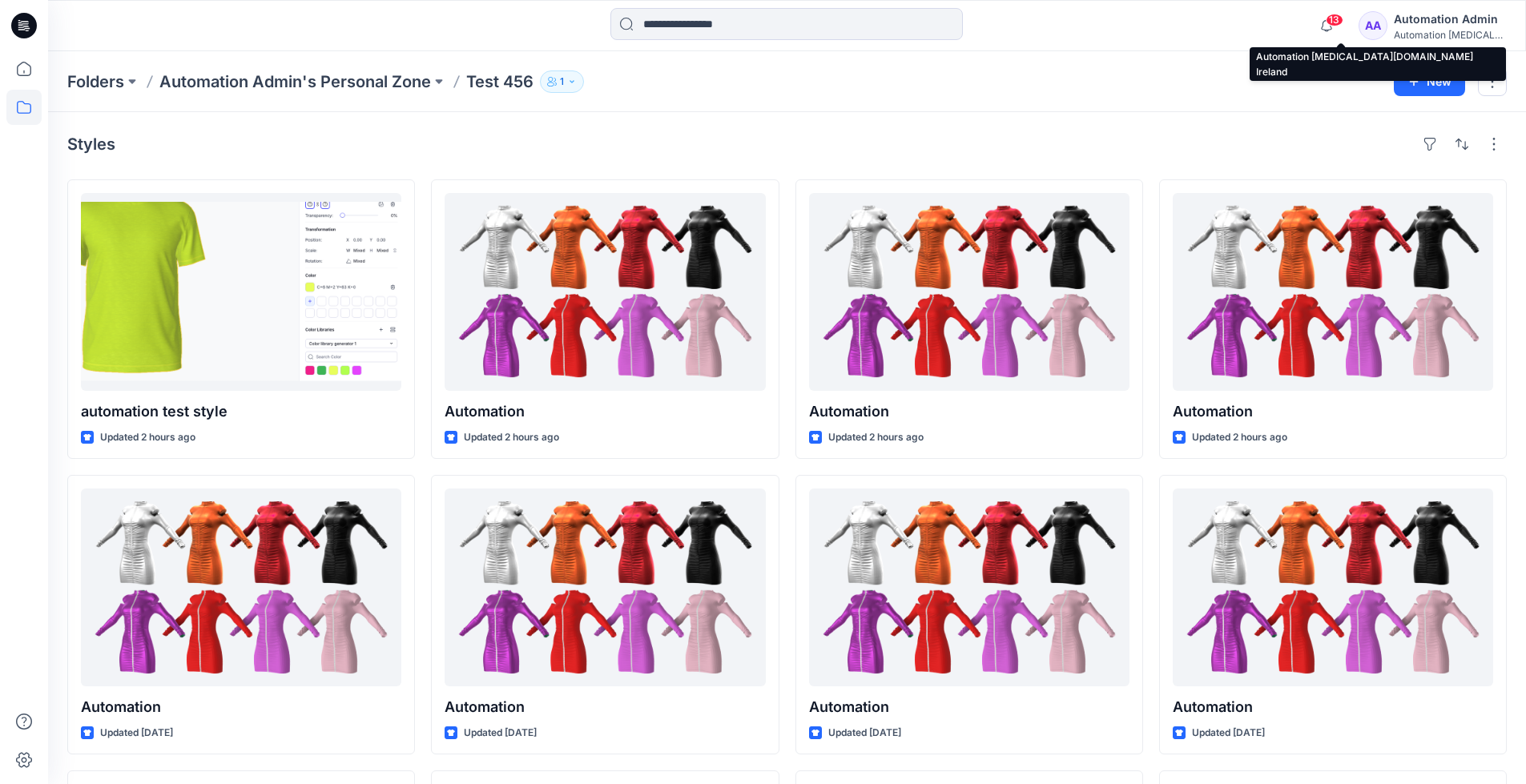
click at [1428, 30] on div "Automation [MEDICAL_DATA]..." at bounding box center [1450, 34] width 112 height 12
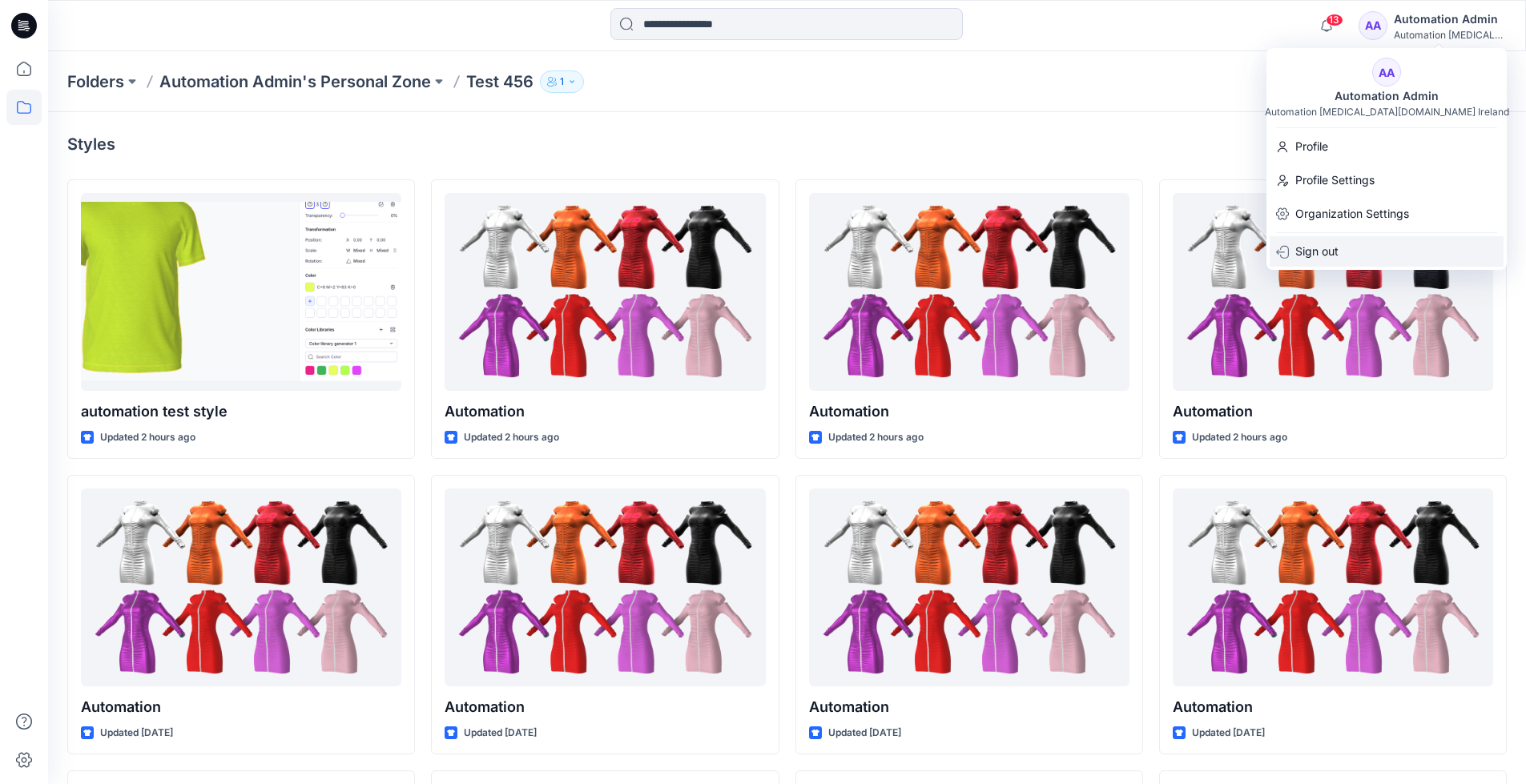
click at [1332, 251] on p "Sign out" at bounding box center [1316, 251] width 43 height 30
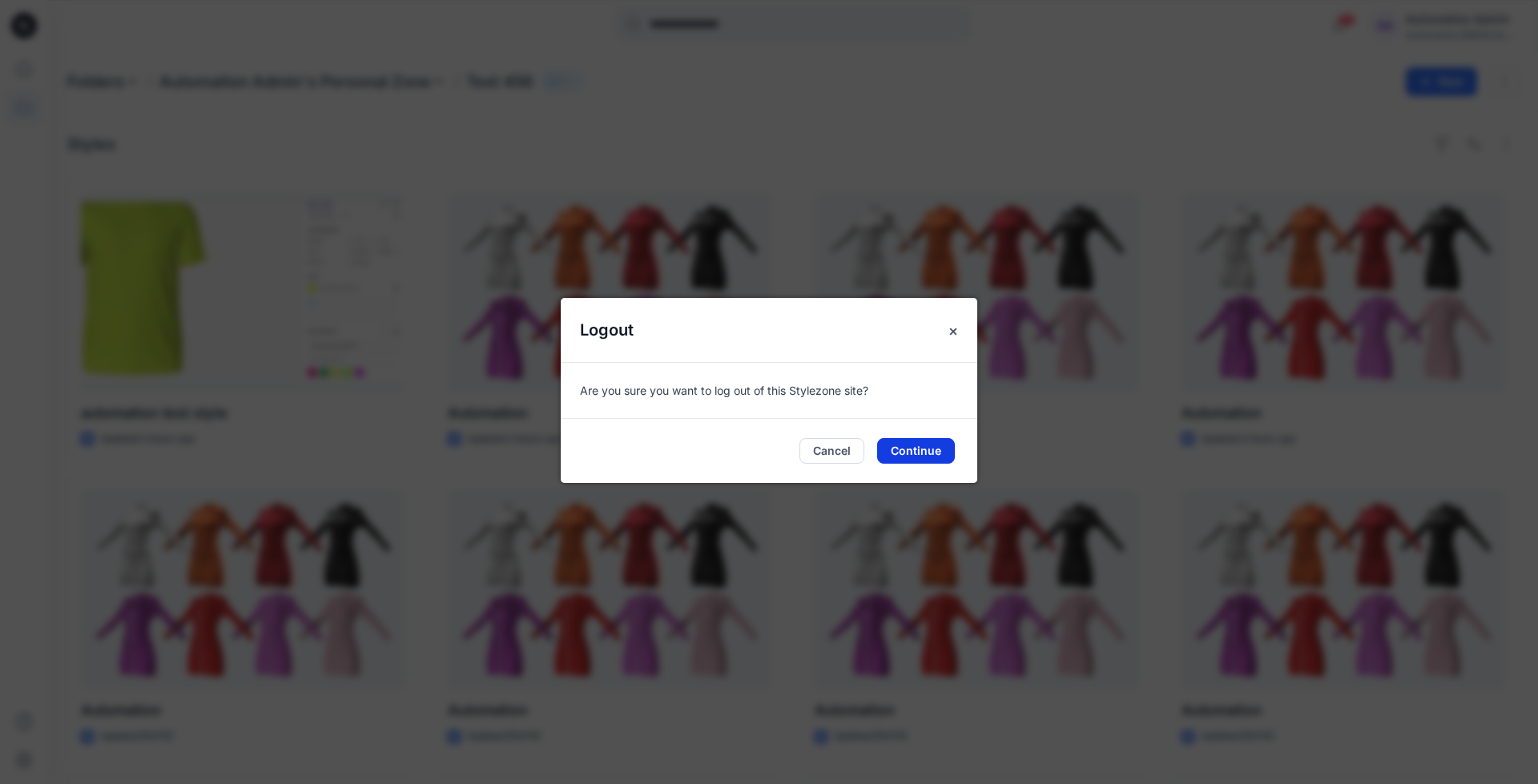
click at [935, 448] on button "Continue" at bounding box center [916, 451] width 78 height 26
